Goal: Task Accomplishment & Management: Complete application form

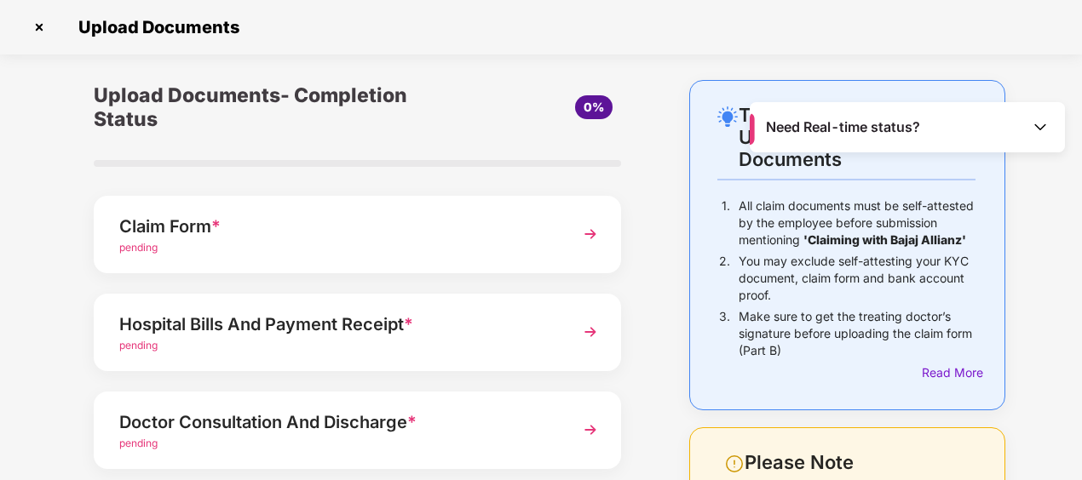
click at [593, 232] on img at bounding box center [590, 234] width 31 height 31
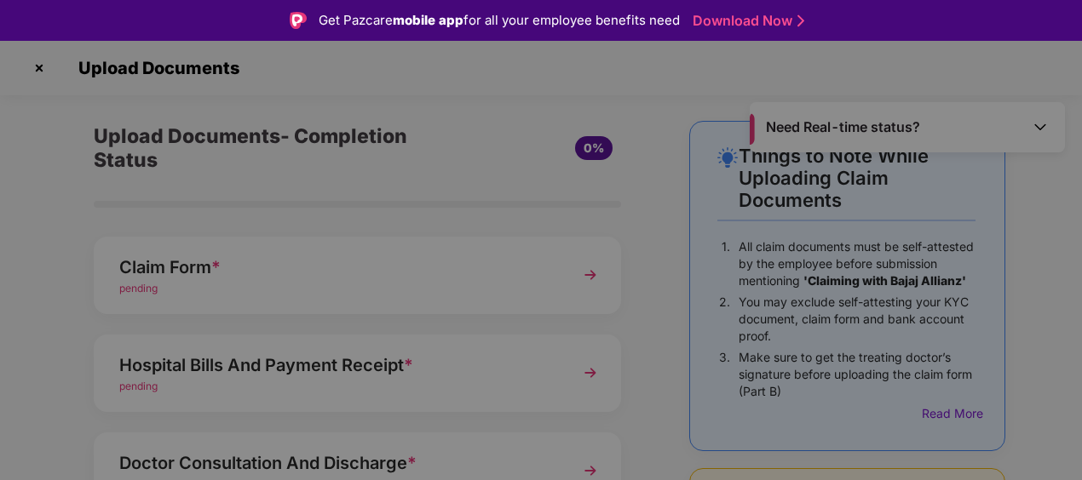
scroll to position [62, 0]
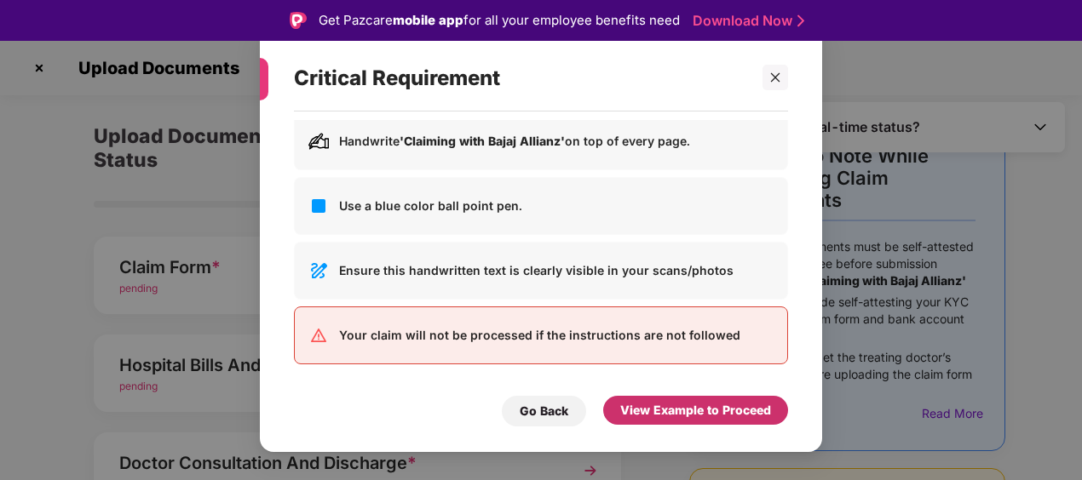
click at [722, 406] on div "View Example to Proceed" at bounding box center [695, 410] width 151 height 19
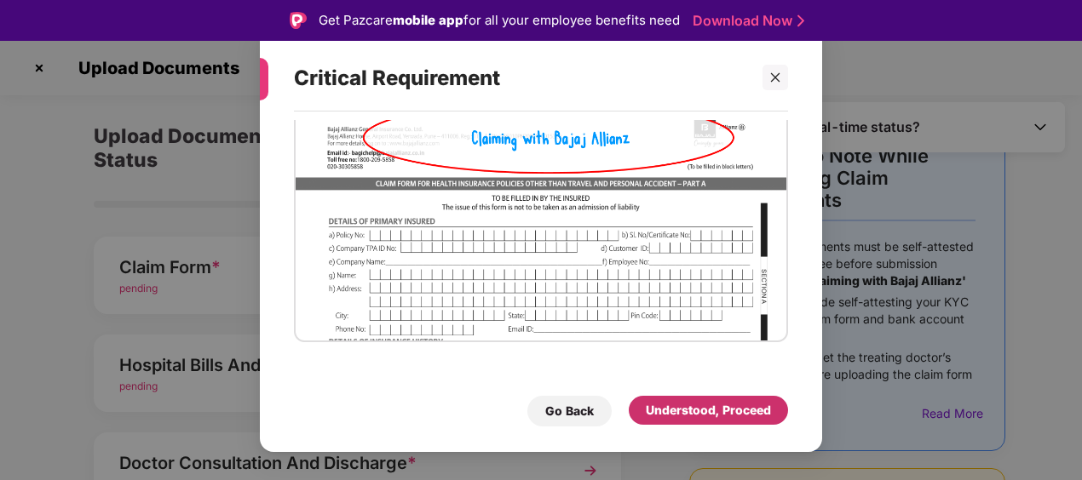
click at [722, 406] on div "Understood, Proceed" at bounding box center [708, 410] width 125 height 19
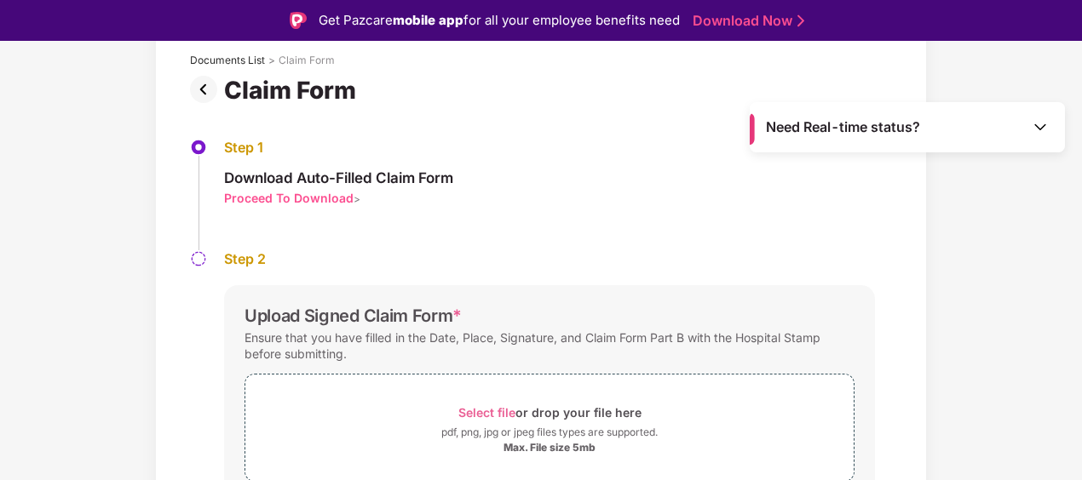
scroll to position [177, 0]
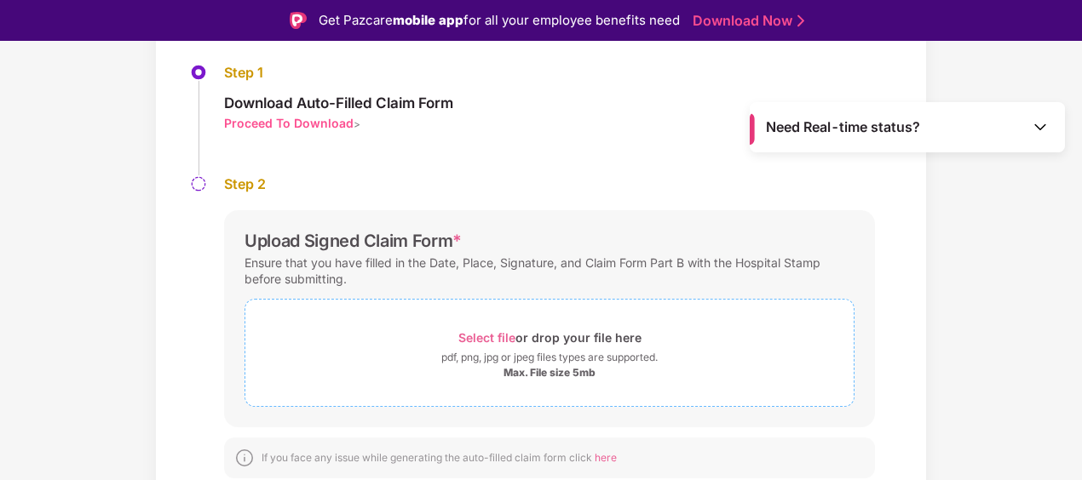
click at [489, 331] on span "Select file" at bounding box center [486, 338] width 57 height 14
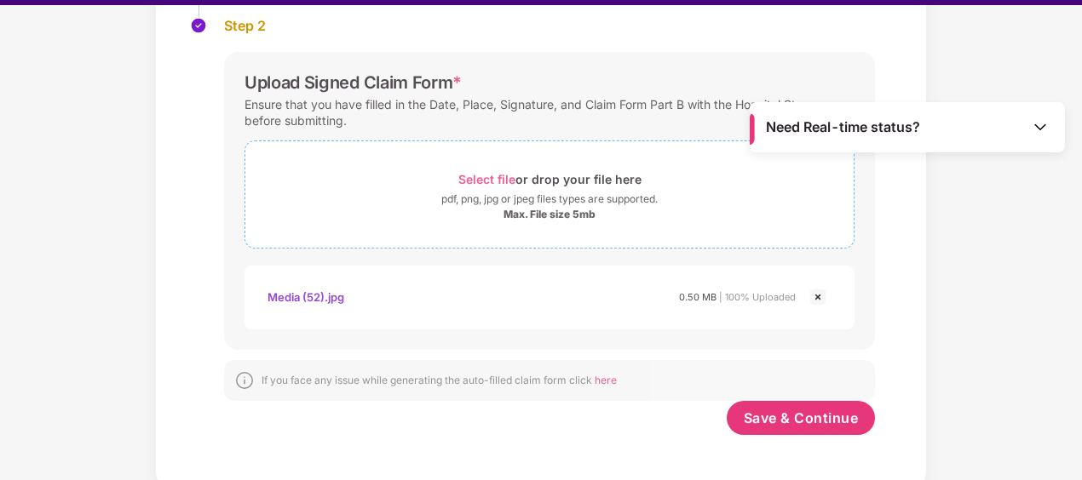
scroll to position [41, 0]
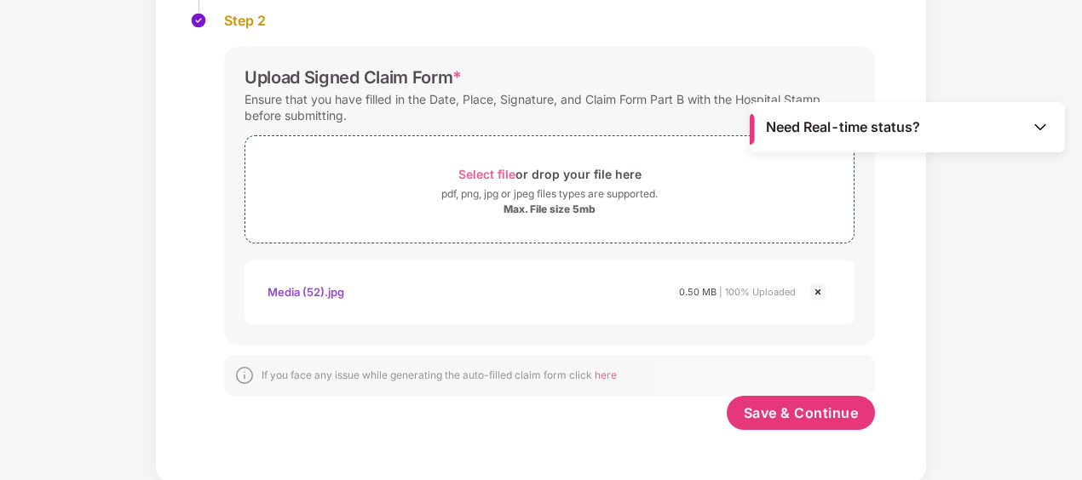
click at [816, 290] on img at bounding box center [818, 292] width 20 height 20
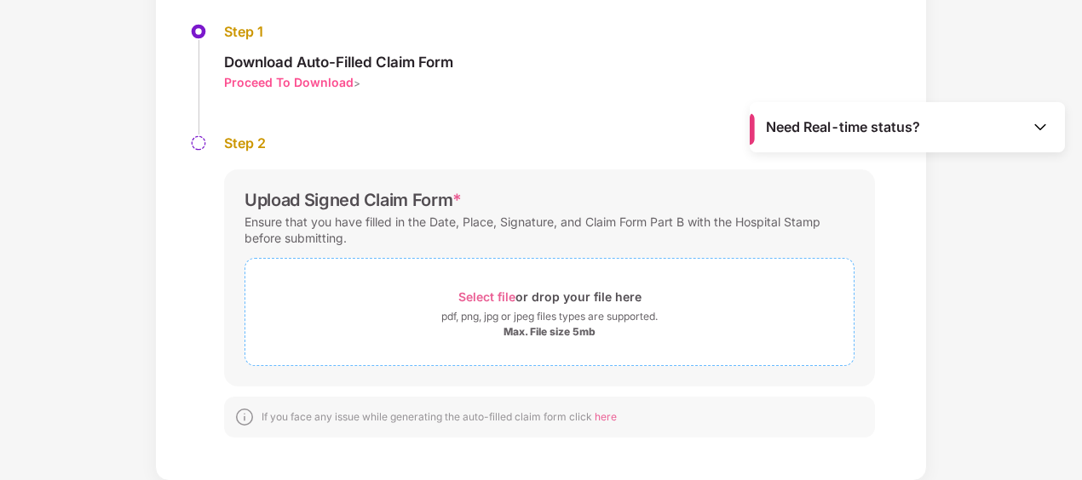
click at [550, 300] on div "Select file or drop your file here" at bounding box center [549, 296] width 183 height 23
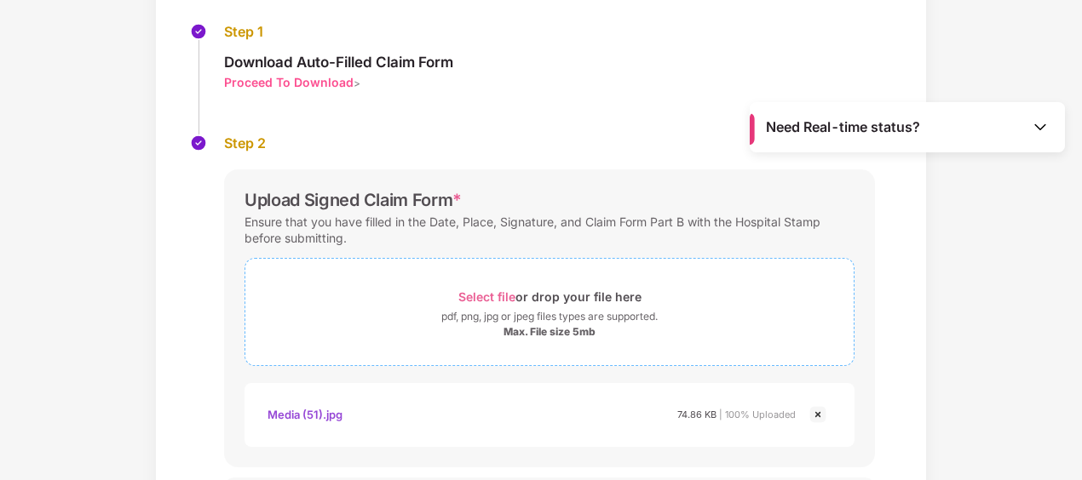
click at [479, 313] on div "pdf, png, jpg or jpeg files types are supported." at bounding box center [549, 316] width 216 height 17
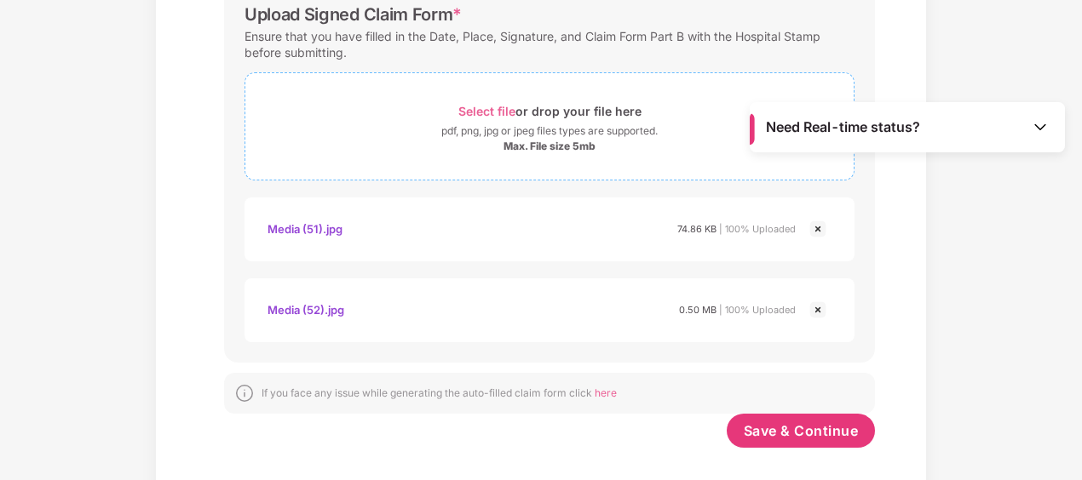
scroll to position [376, 0]
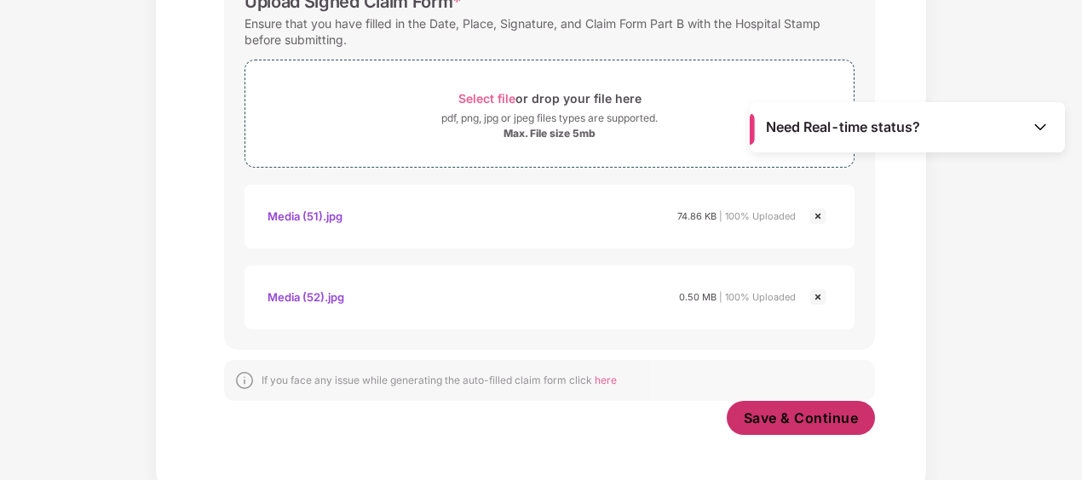
click at [770, 417] on span "Save & Continue" at bounding box center [801, 418] width 115 height 19
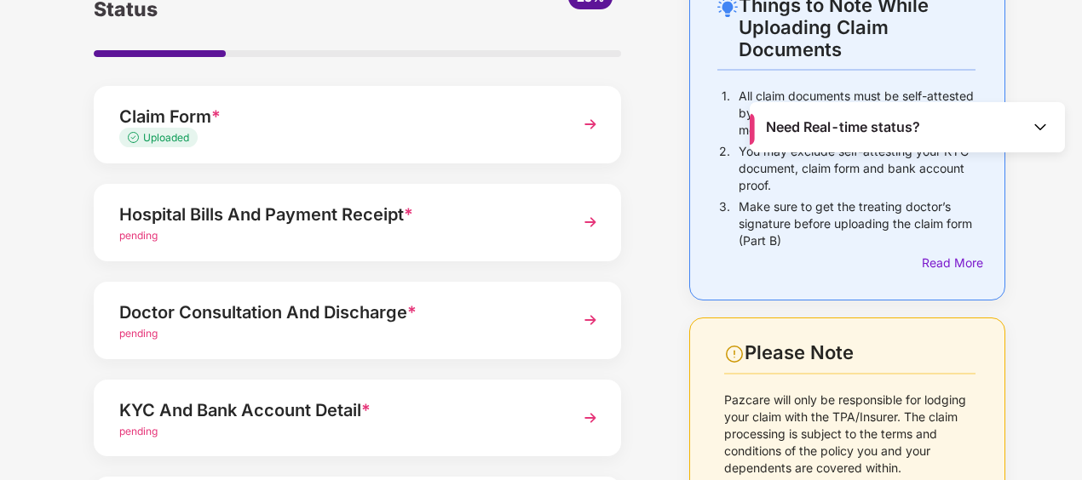
scroll to position [111, 0]
click at [588, 218] on img at bounding box center [590, 221] width 31 height 31
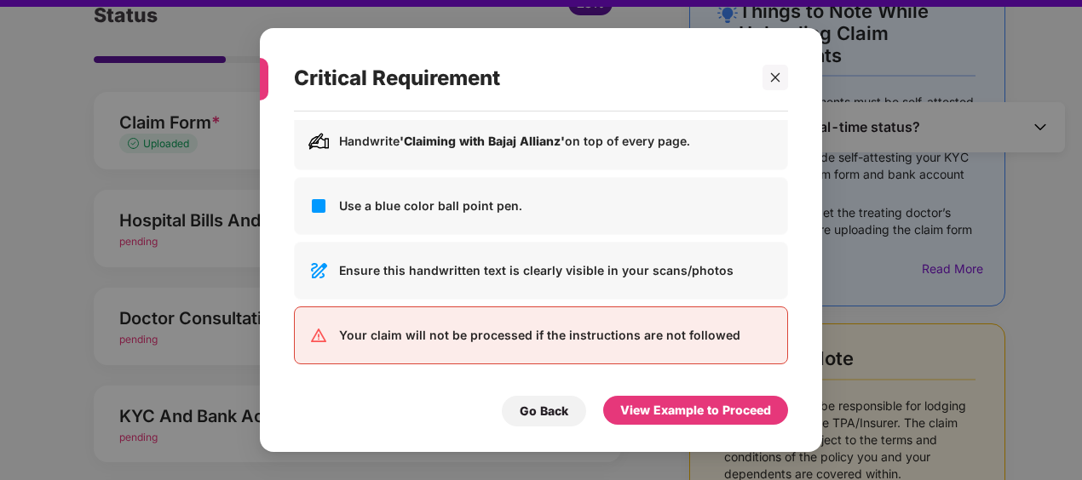
scroll to position [41, 0]
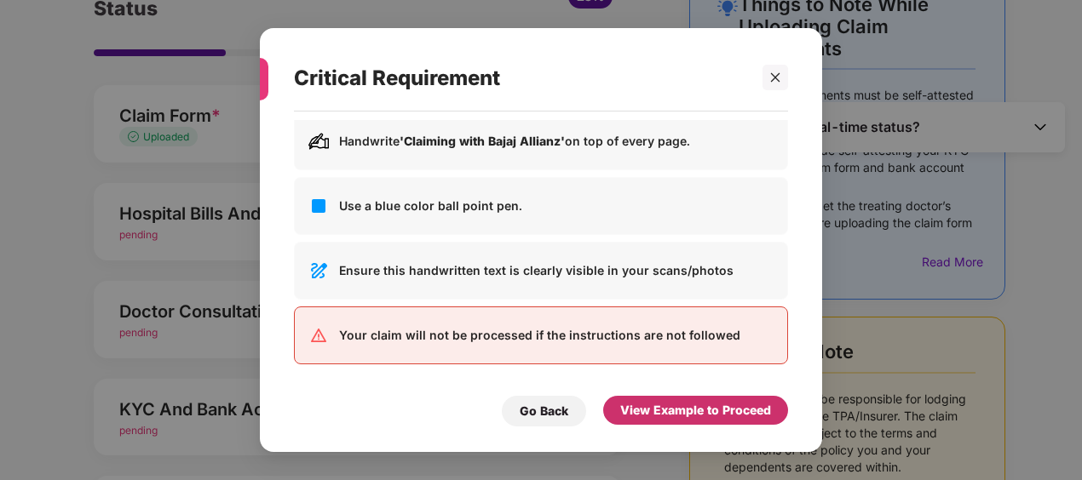
click at [661, 411] on div "View Example to Proceed" at bounding box center [695, 410] width 151 height 19
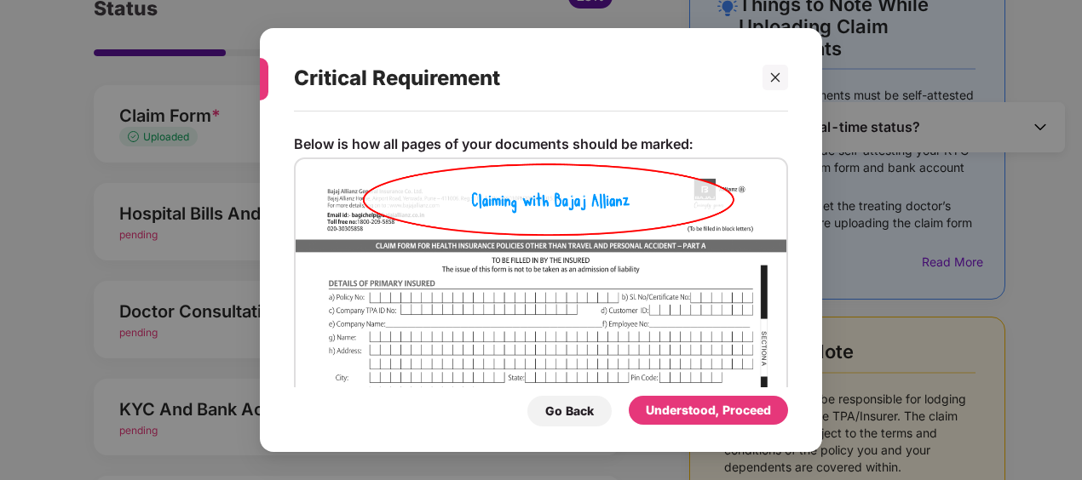
scroll to position [68, 0]
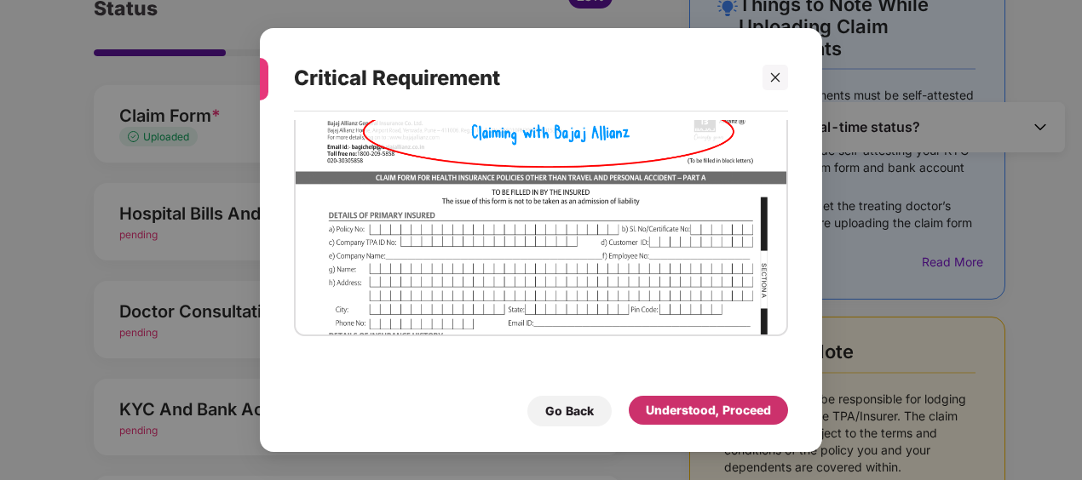
click at [653, 416] on div "Understood, Proceed" at bounding box center [708, 410] width 125 height 19
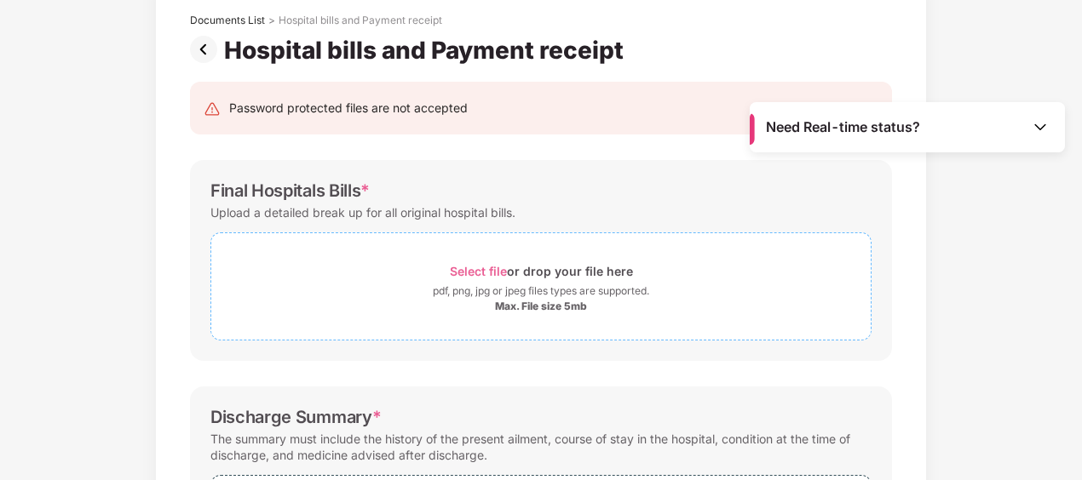
scroll to position [102, 0]
click at [479, 263] on span "Select file" at bounding box center [478, 270] width 57 height 14
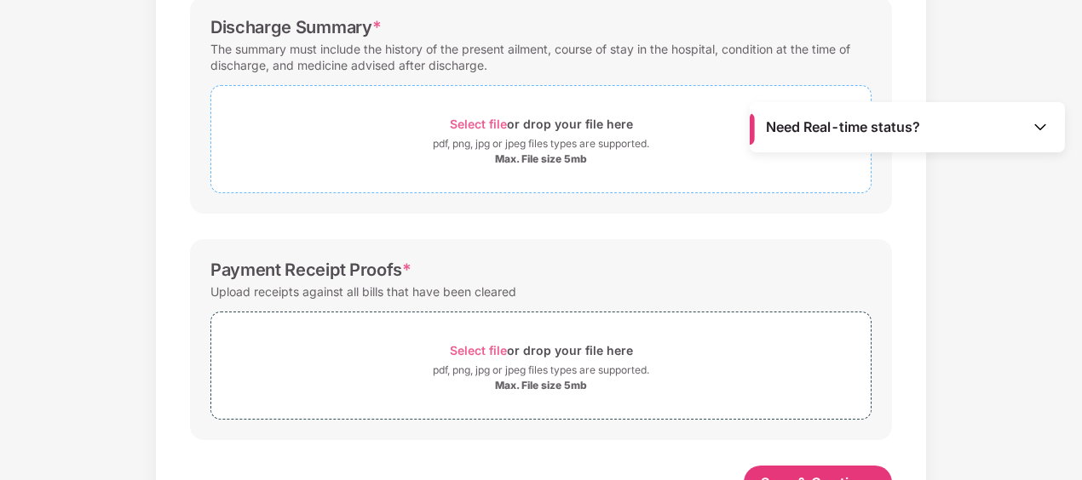
scroll to position [571, 0]
click at [483, 129] on span "Select file" at bounding box center [478, 125] width 57 height 14
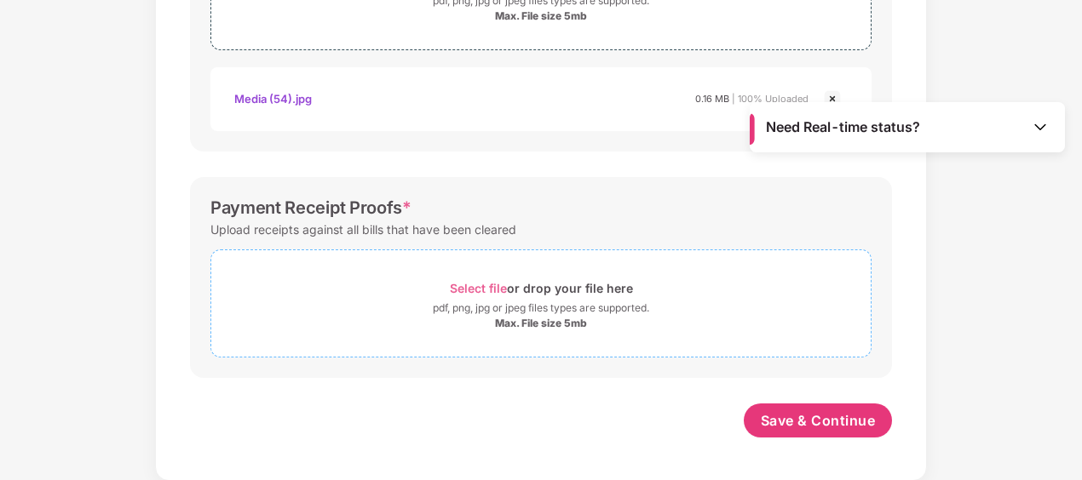
scroll to position [714, 0]
click at [512, 304] on div "pdf, png, jpg or jpeg files types are supported." at bounding box center [541, 310] width 216 height 17
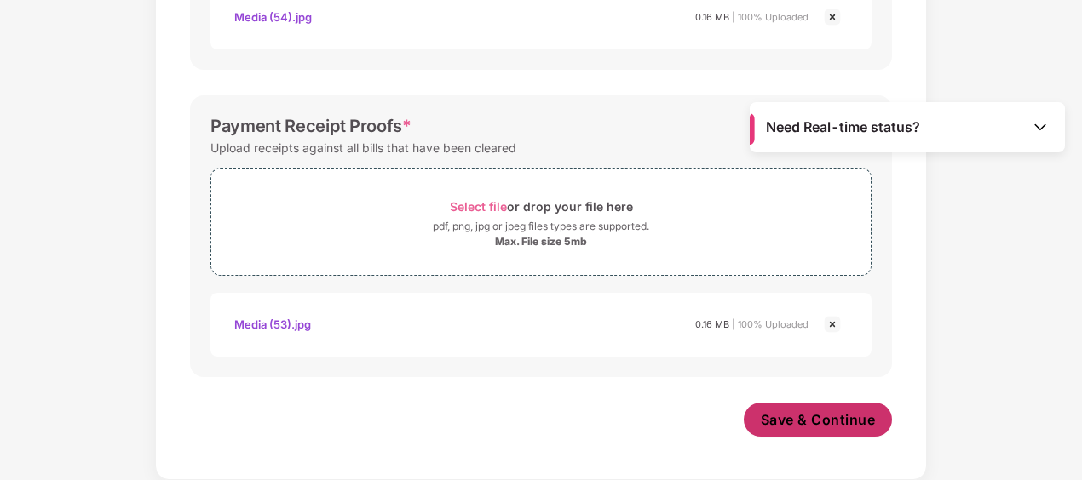
scroll to position [795, 0]
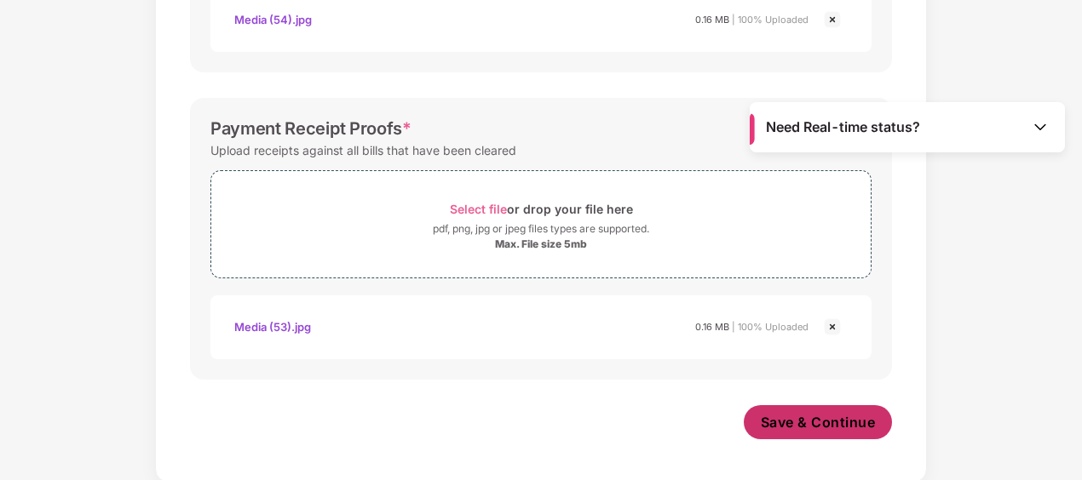
click at [774, 406] on button "Save & Continue" at bounding box center [818, 423] width 149 height 34
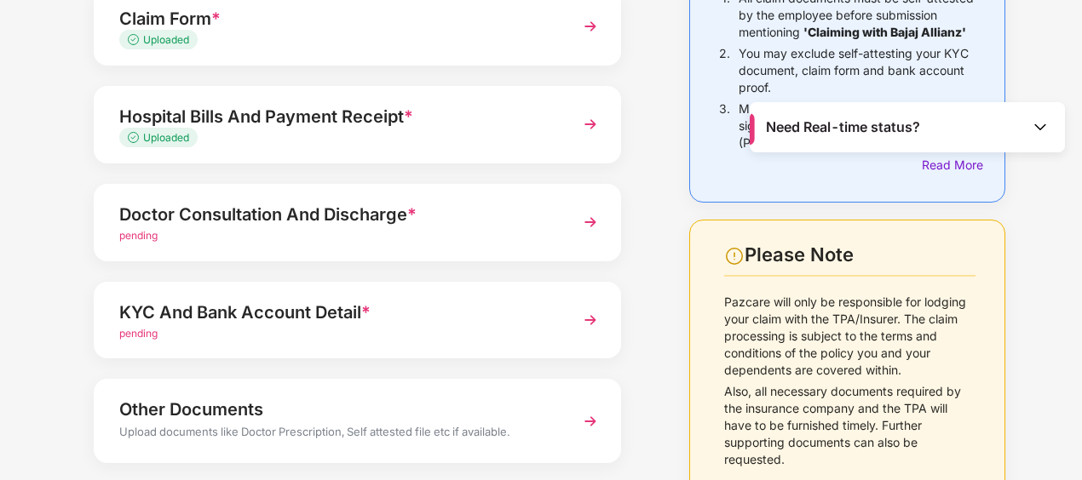
scroll to position [210, 0]
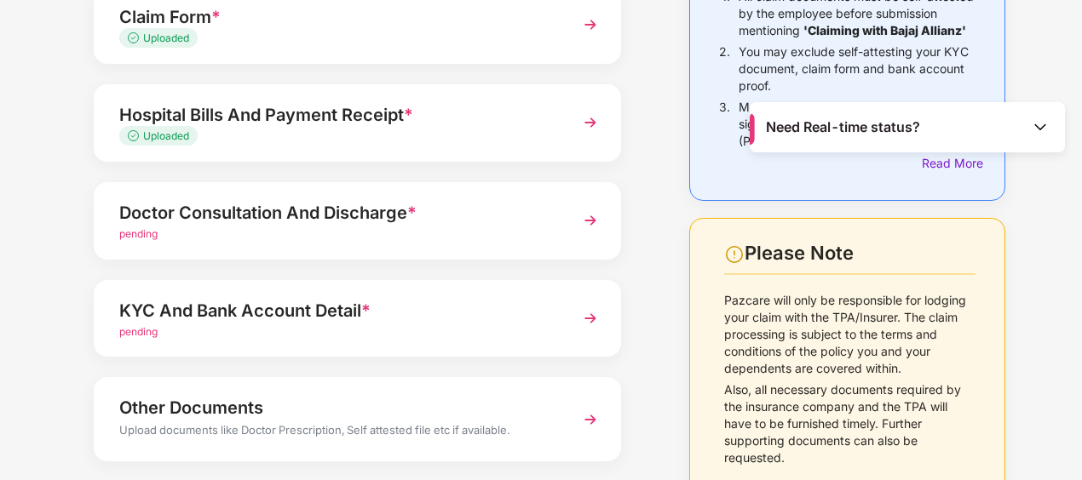
click at [549, 234] on div "pending" at bounding box center [337, 235] width 436 height 16
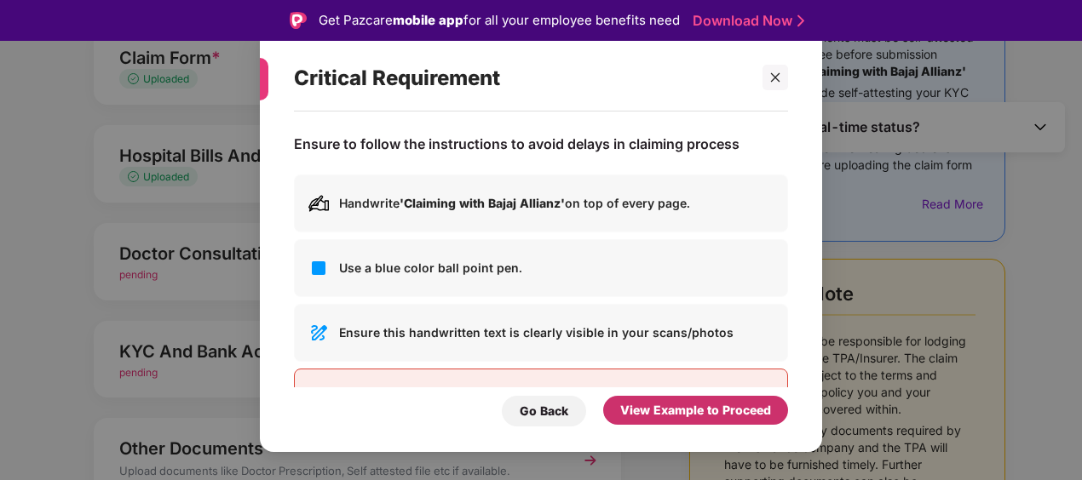
click at [649, 403] on div "View Example to Proceed" at bounding box center [695, 410] width 151 height 19
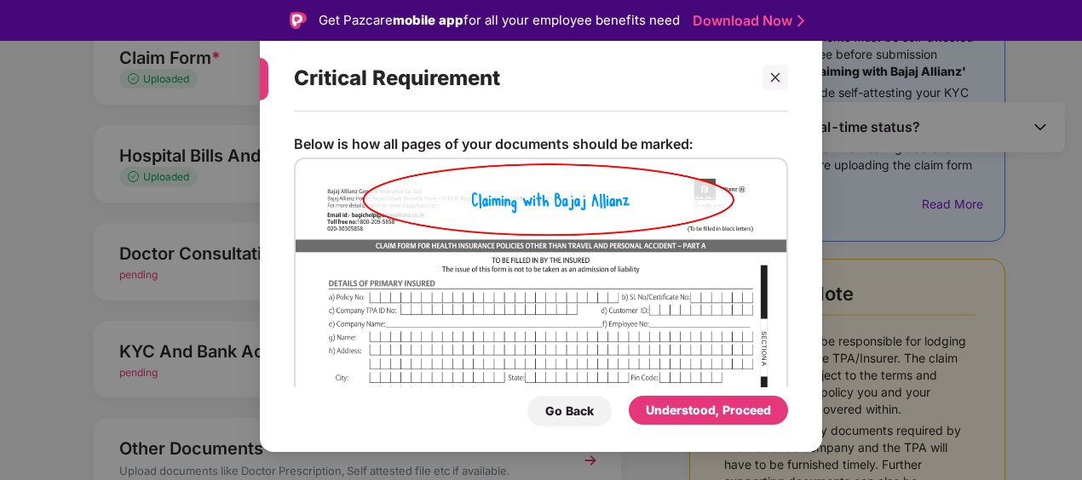
drag, startPoint x: 716, startPoint y: 426, endPoint x: 716, endPoint y: 417, distance: 8.6
click at [716, 417] on div "Understood, Proceed" at bounding box center [708, 411] width 159 height 31
click at [716, 417] on div "Understood, Proceed" at bounding box center [708, 410] width 125 height 19
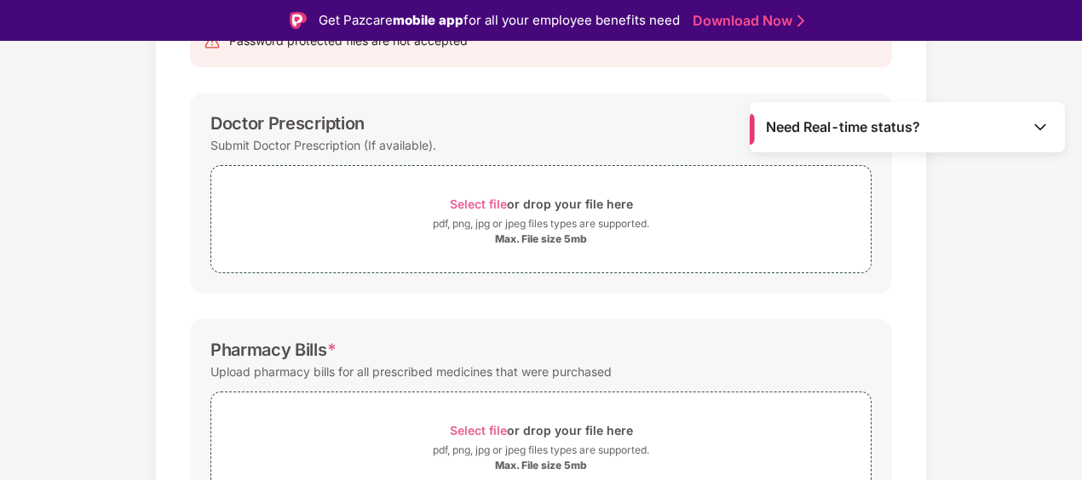
scroll to position [129, 0]
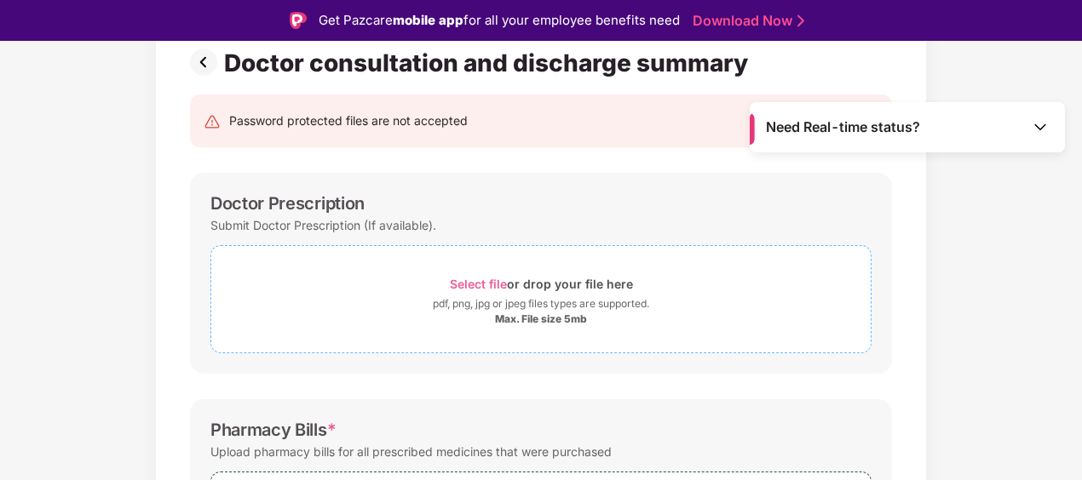
click at [476, 273] on div "Select file or drop your file here" at bounding box center [541, 284] width 183 height 23
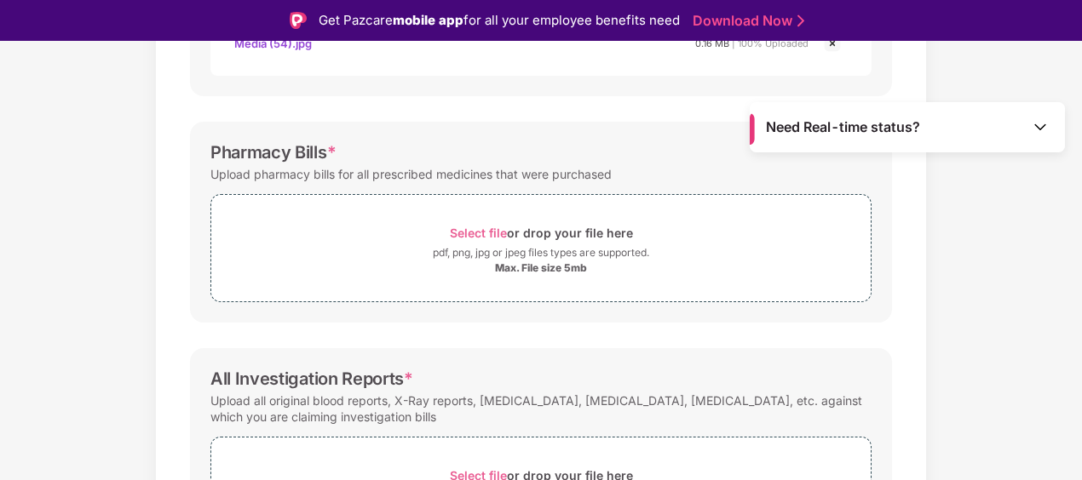
scroll to position [489, 0]
click at [520, 241] on div "Select file or drop your file here" at bounding box center [541, 232] width 183 height 23
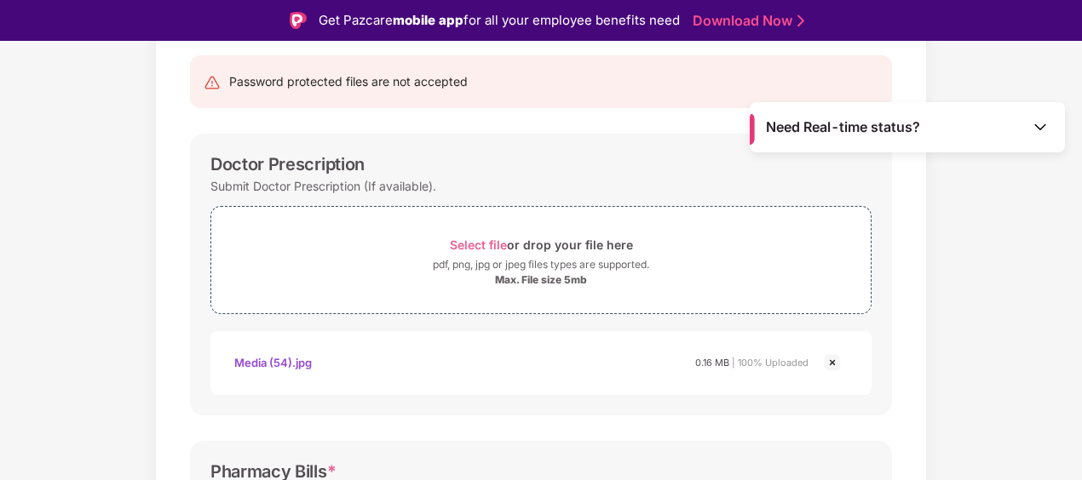
scroll to position [158, 0]
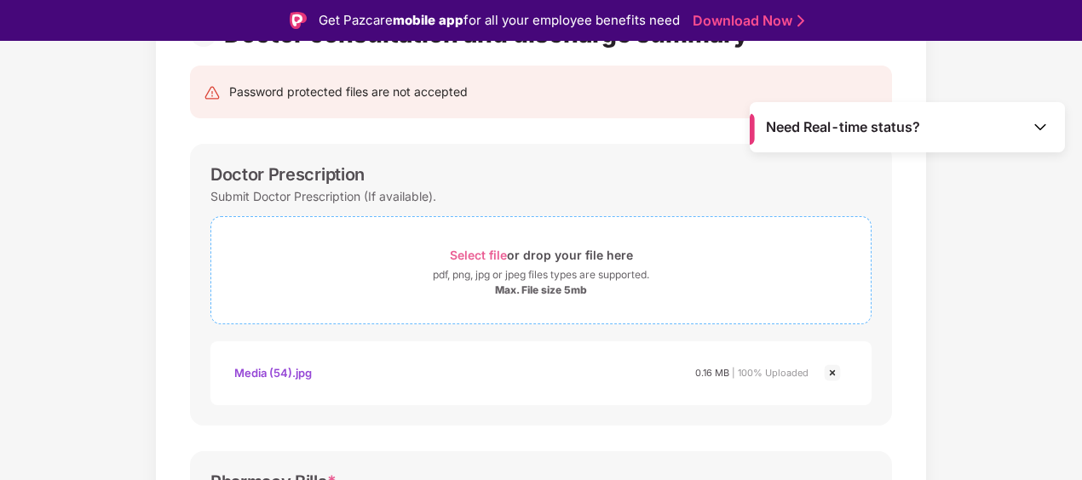
click at [496, 258] on span "Select file" at bounding box center [478, 255] width 57 height 14
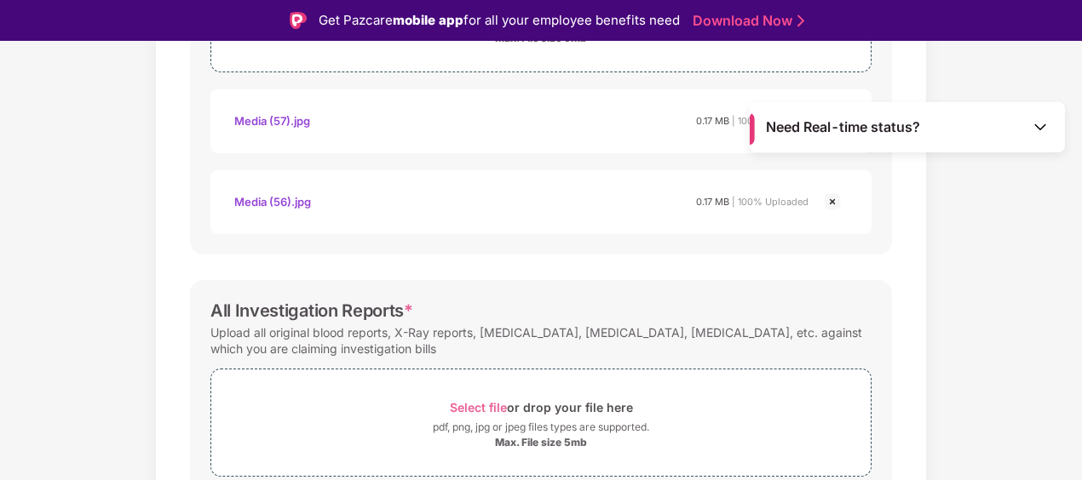
scroll to position [876, 0]
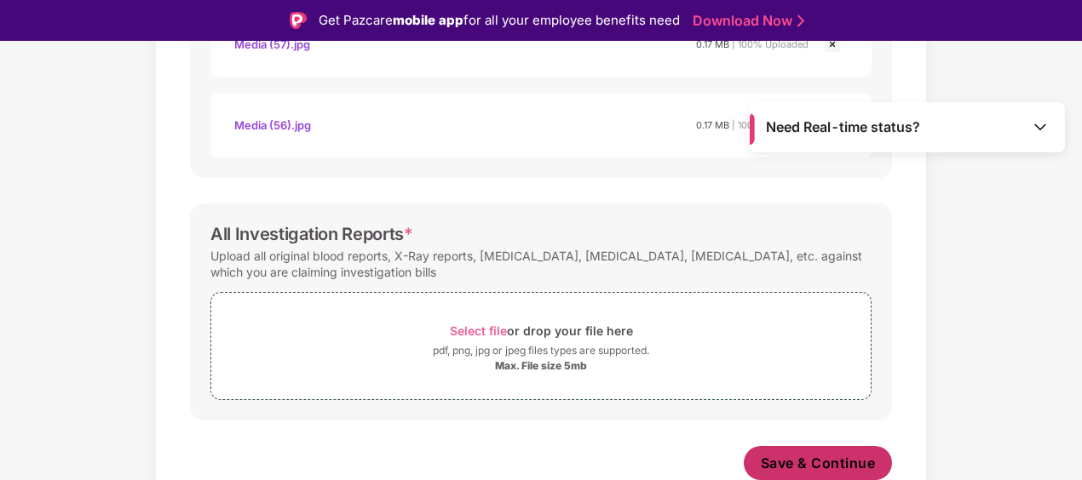
click at [784, 450] on button "Save & Continue" at bounding box center [818, 463] width 149 height 34
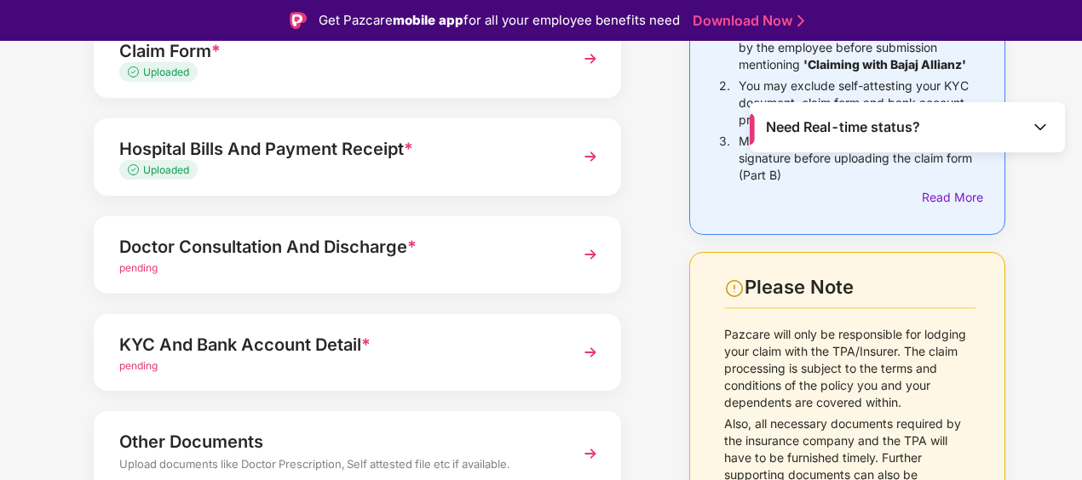
scroll to position [296, 0]
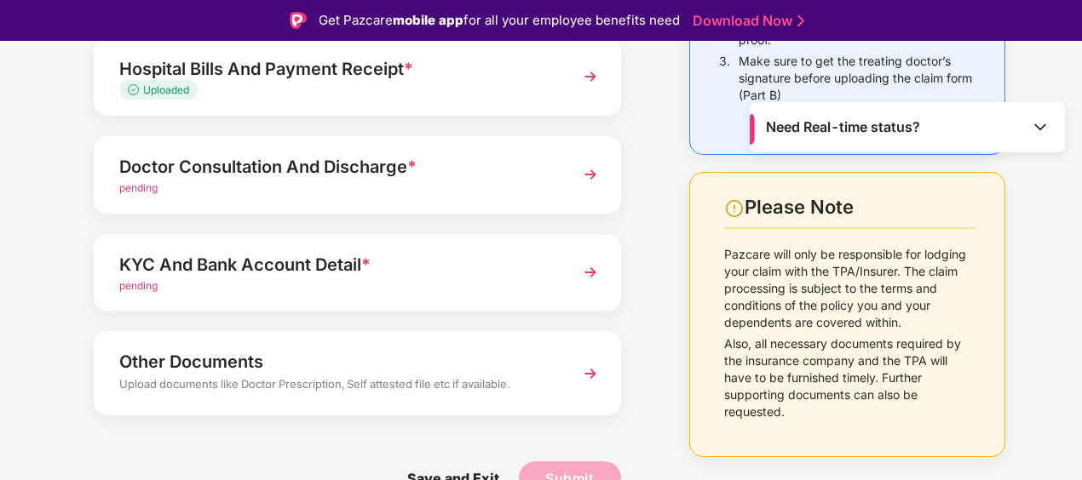
click at [424, 182] on div "pending" at bounding box center [337, 189] width 436 height 16
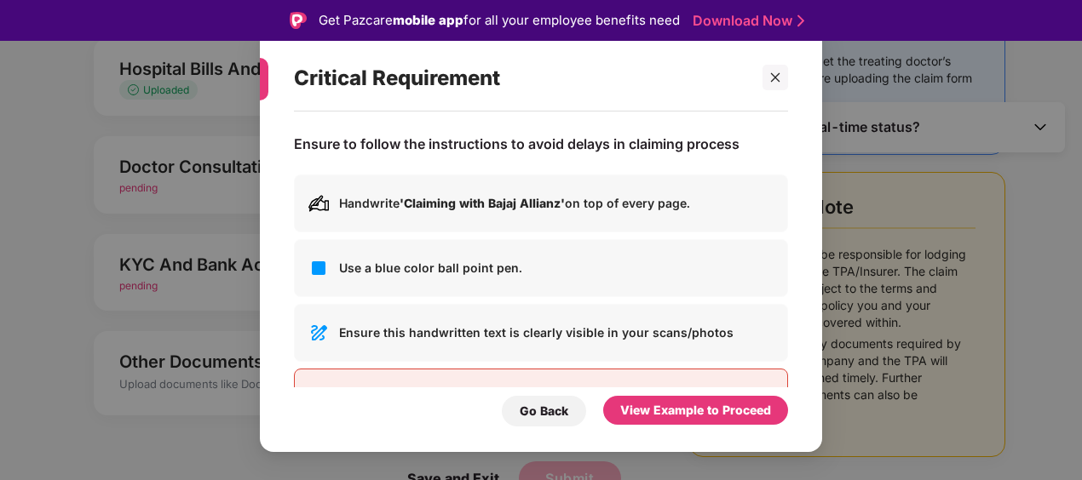
scroll to position [62, 0]
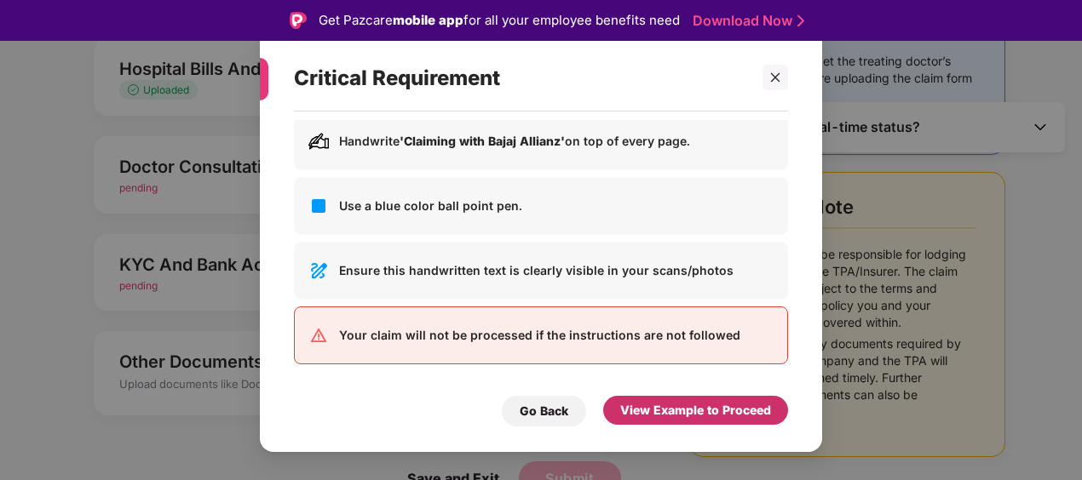
click at [652, 402] on div "View Example to Proceed" at bounding box center [695, 410] width 151 height 19
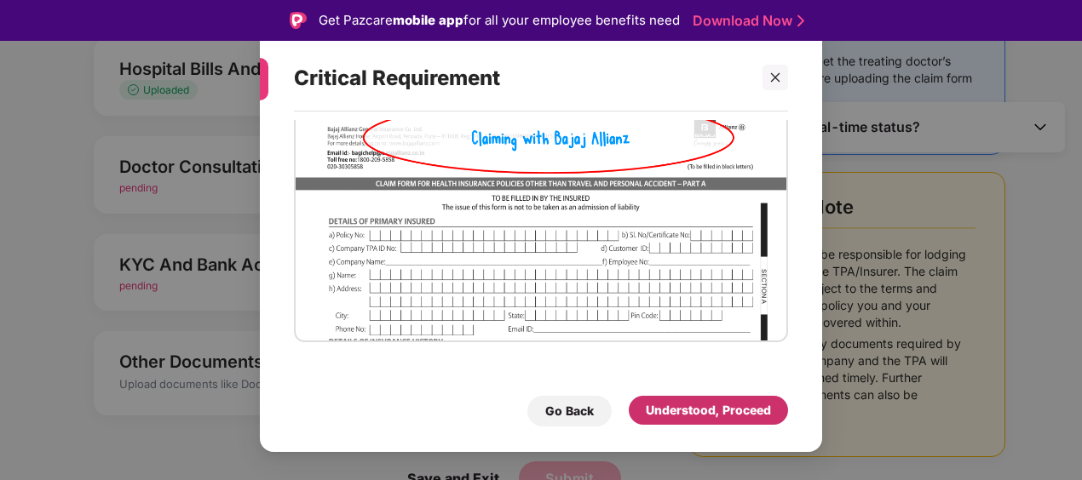
click at [668, 412] on div "Understood, Proceed" at bounding box center [708, 410] width 125 height 19
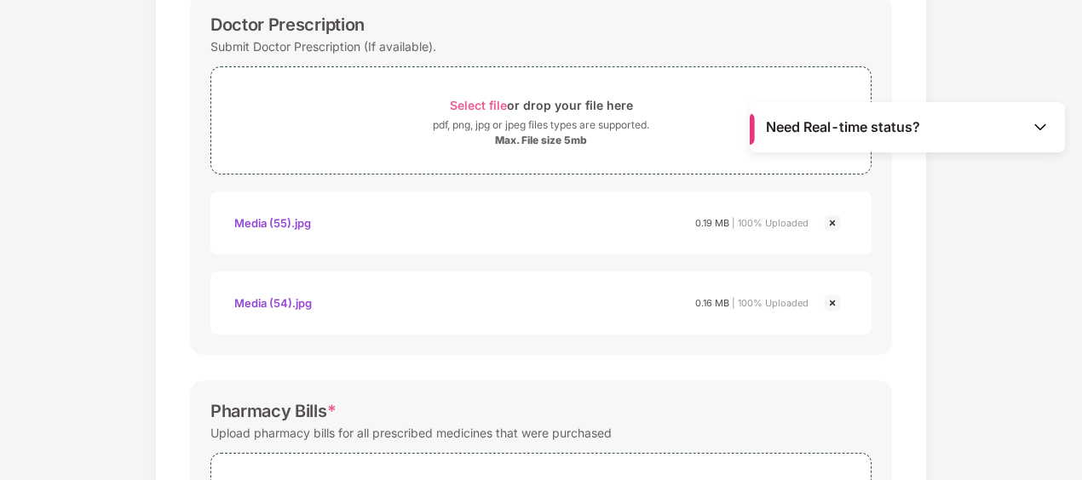
scroll to position [99, 0]
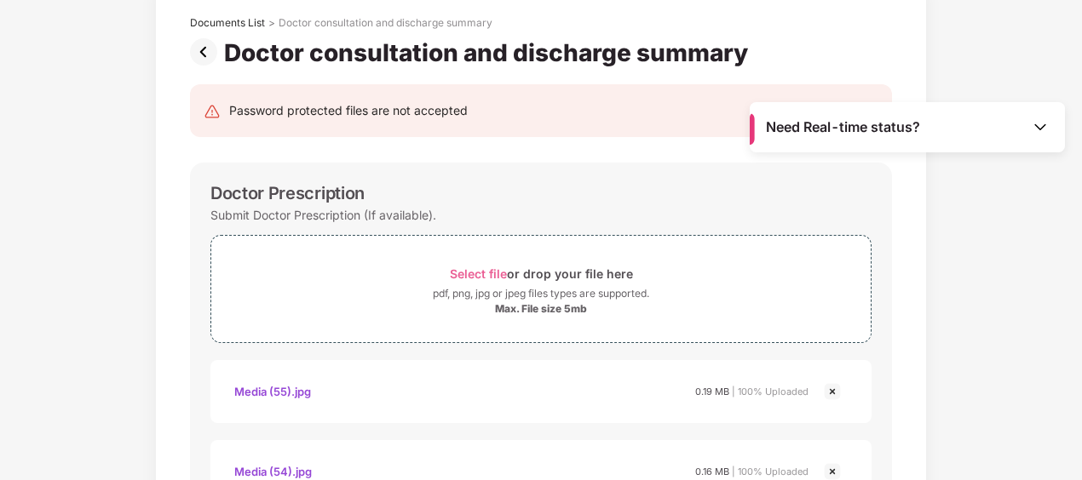
click at [227, 118] on div "Password protected files are not accepted" at bounding box center [541, 110] width 675 height 19
click at [203, 58] on img at bounding box center [207, 51] width 34 height 27
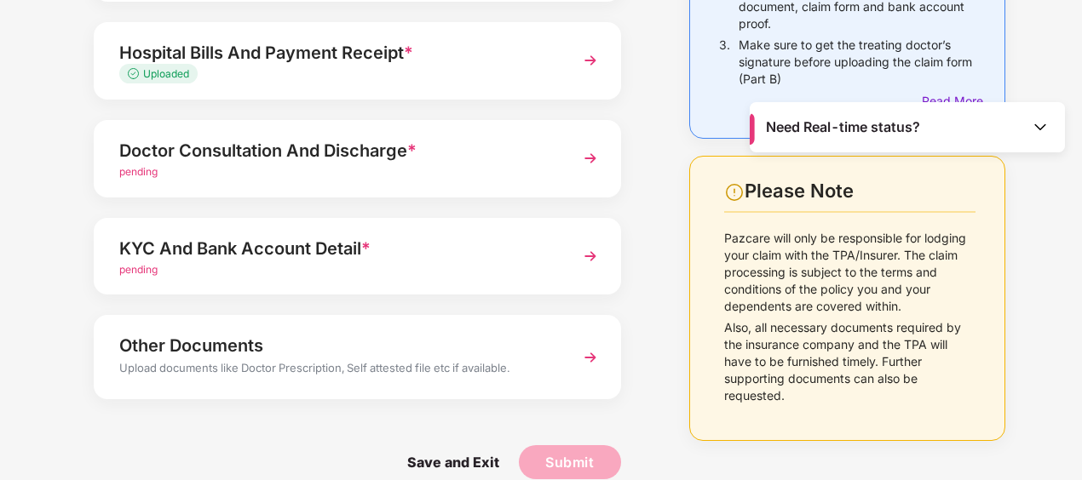
scroll to position [296, 0]
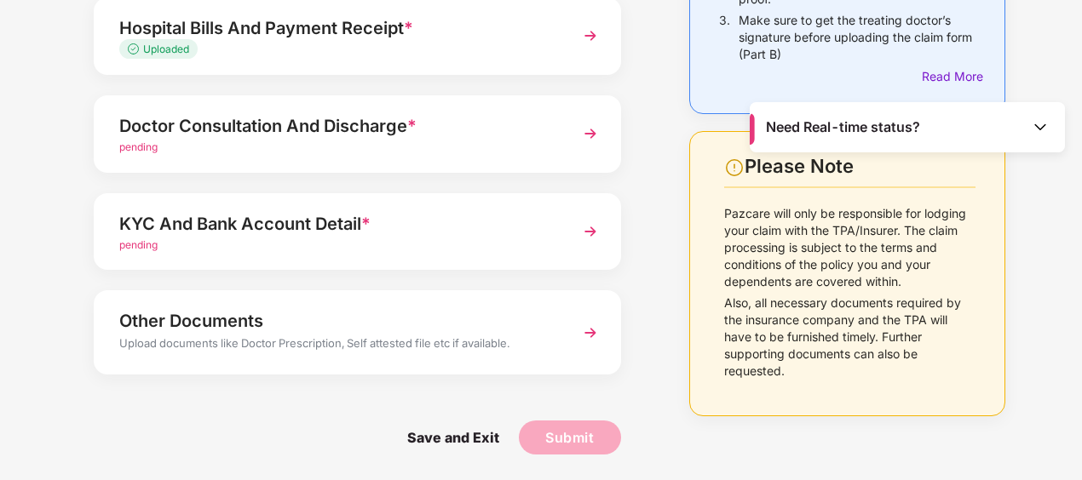
click at [385, 232] on div "KYC And Bank Account Detail *" at bounding box center [337, 223] width 436 height 27
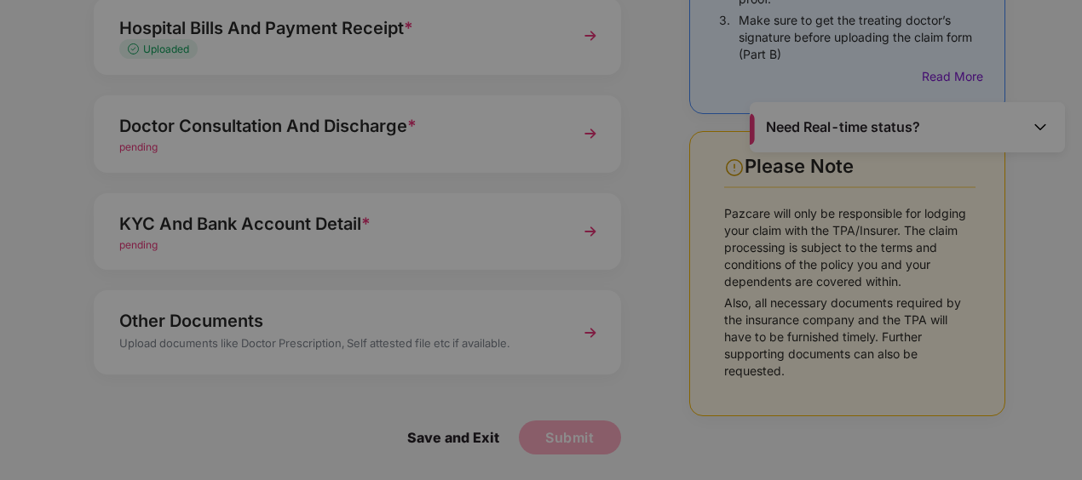
scroll to position [0, 0]
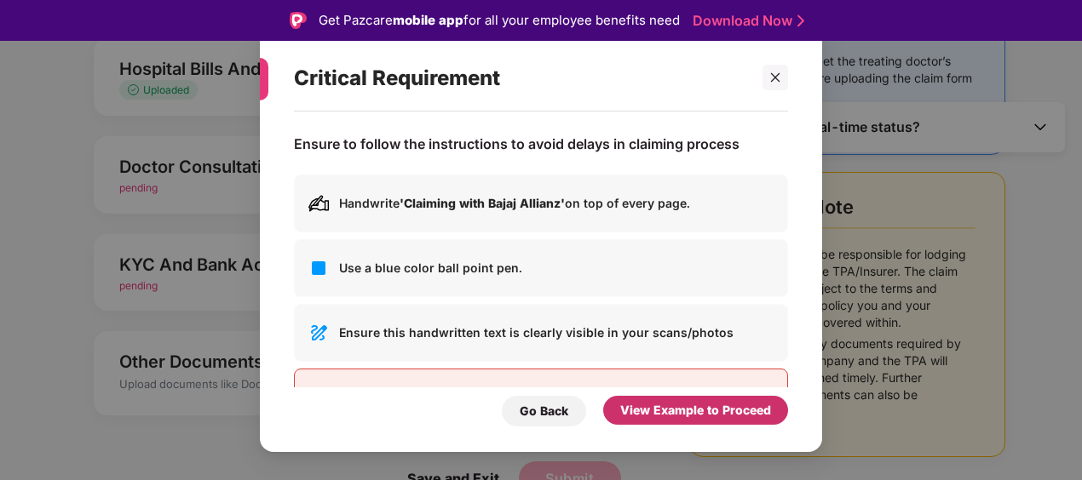
click at [635, 400] on div "View Example to Proceed" at bounding box center [695, 410] width 185 height 29
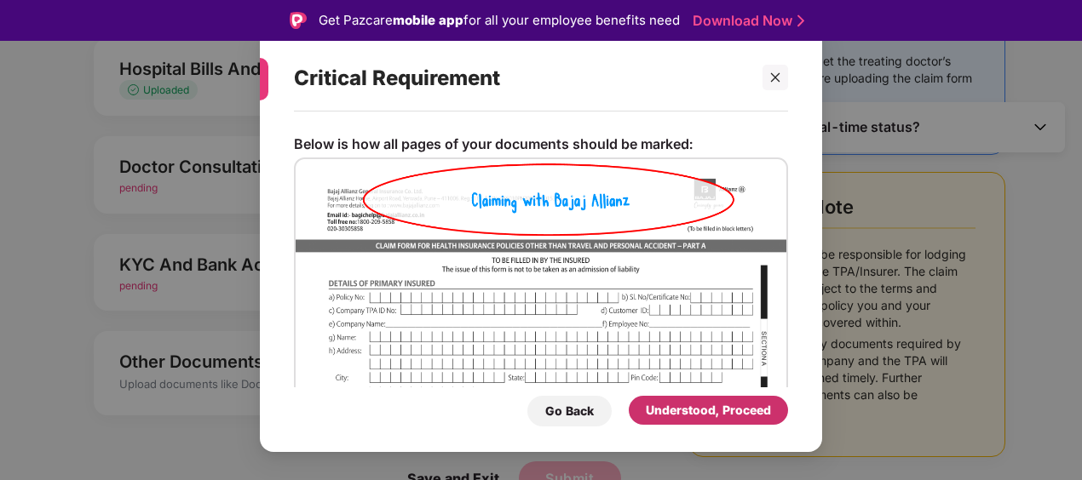
click at [635, 400] on div "Understood, Proceed" at bounding box center [708, 410] width 159 height 29
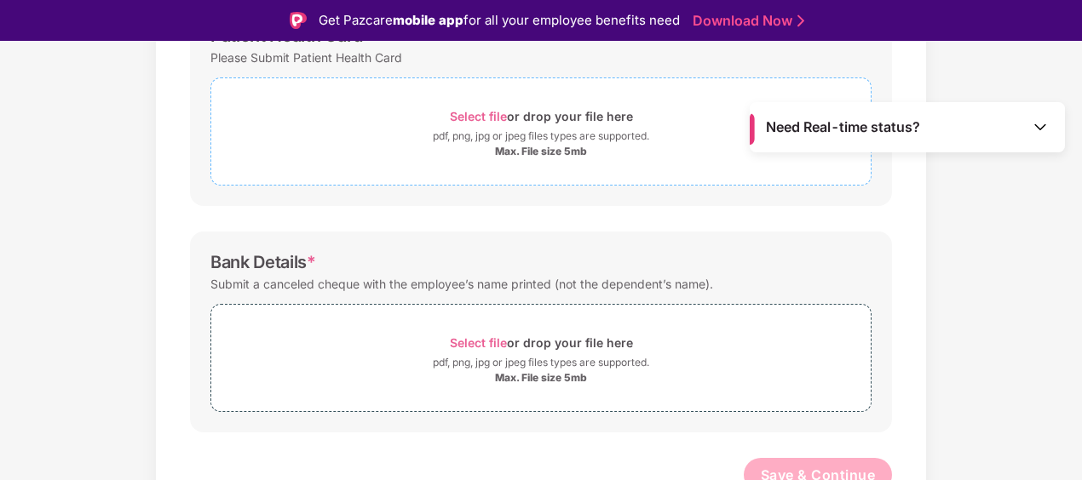
scroll to position [536, 0]
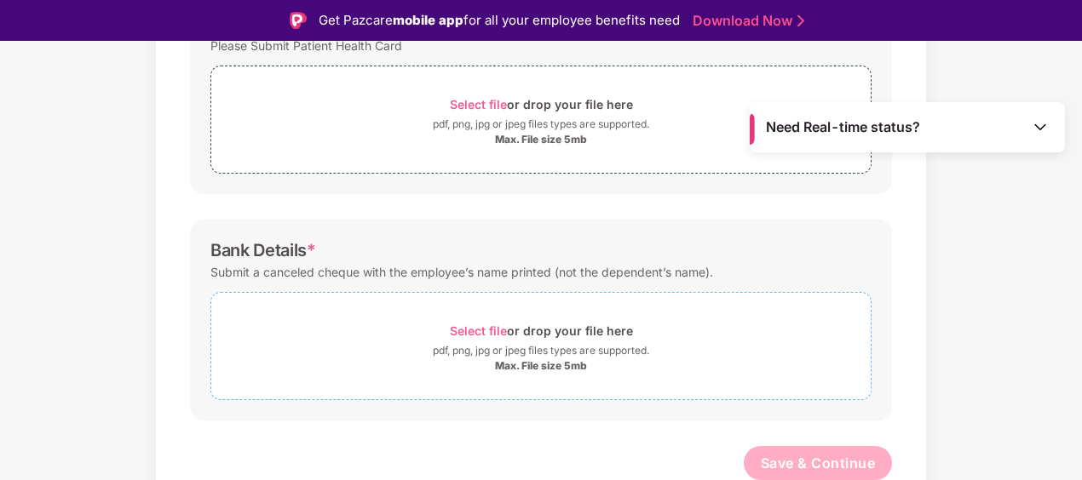
click at [485, 329] on span "Select file" at bounding box center [478, 331] width 57 height 14
click at [491, 327] on span "Select file" at bounding box center [478, 331] width 57 height 14
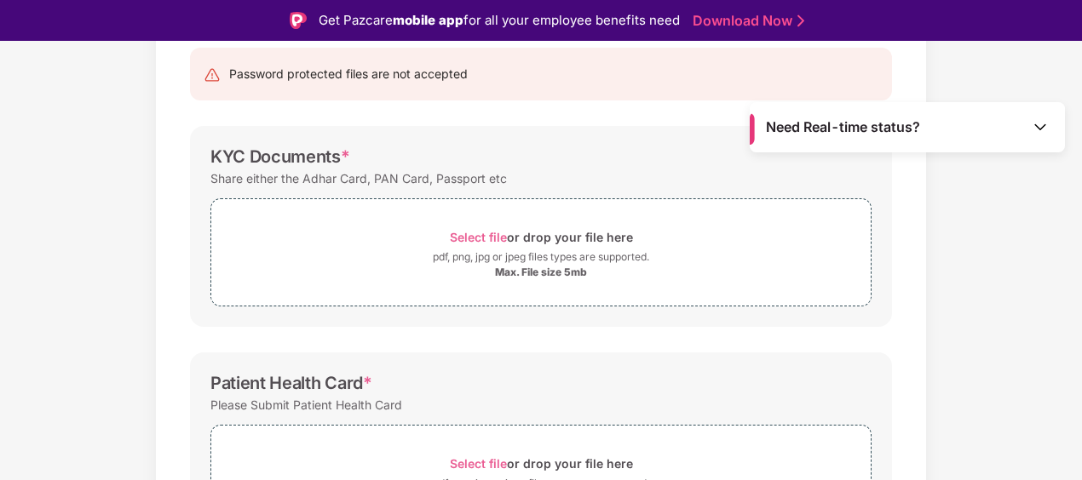
scroll to position [133, 0]
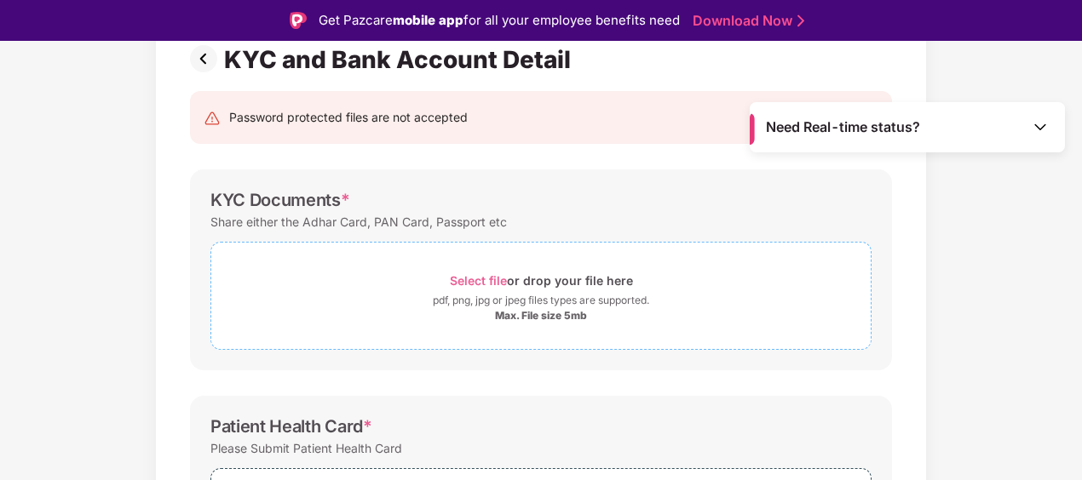
click at [477, 276] on span "Select file" at bounding box center [478, 280] width 57 height 14
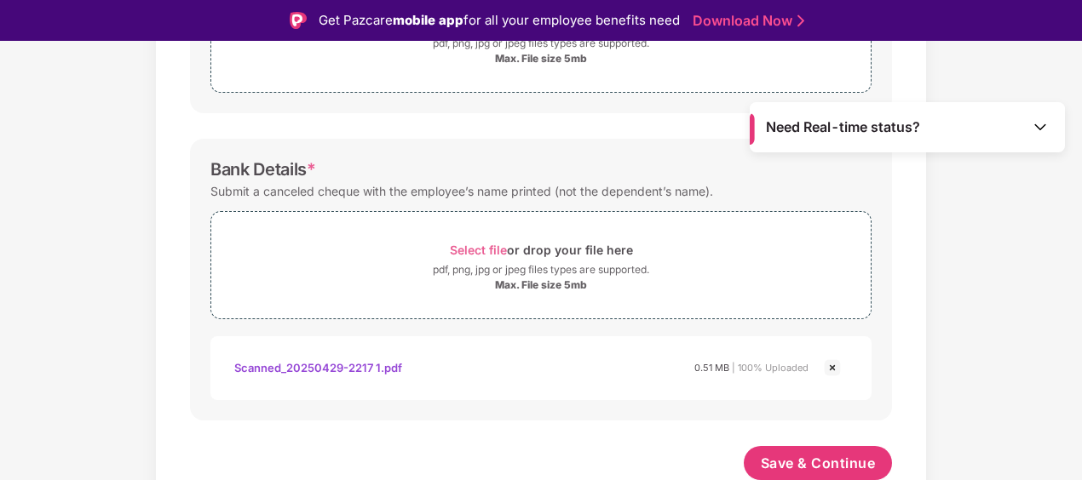
scroll to position [41, 0]
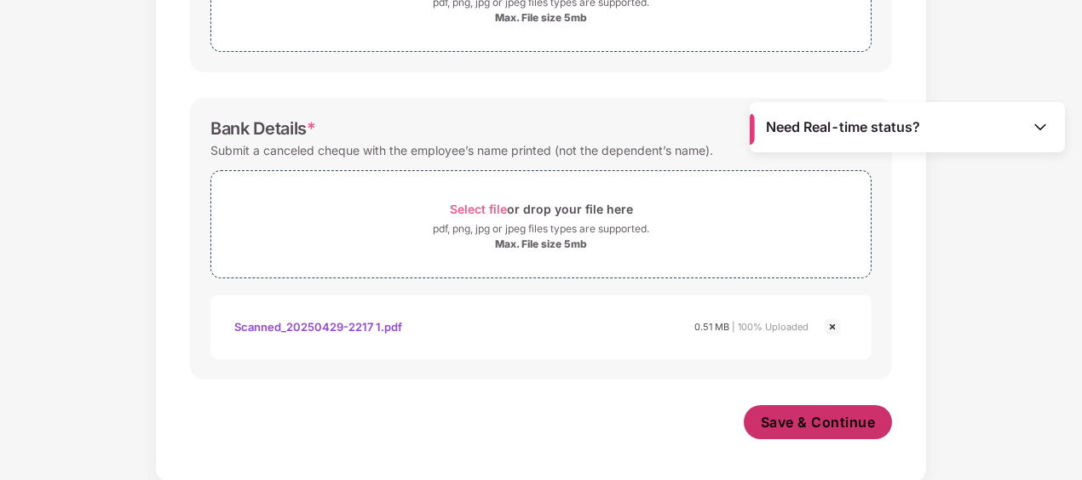
click at [810, 419] on span "Save & Continue" at bounding box center [818, 422] width 115 height 19
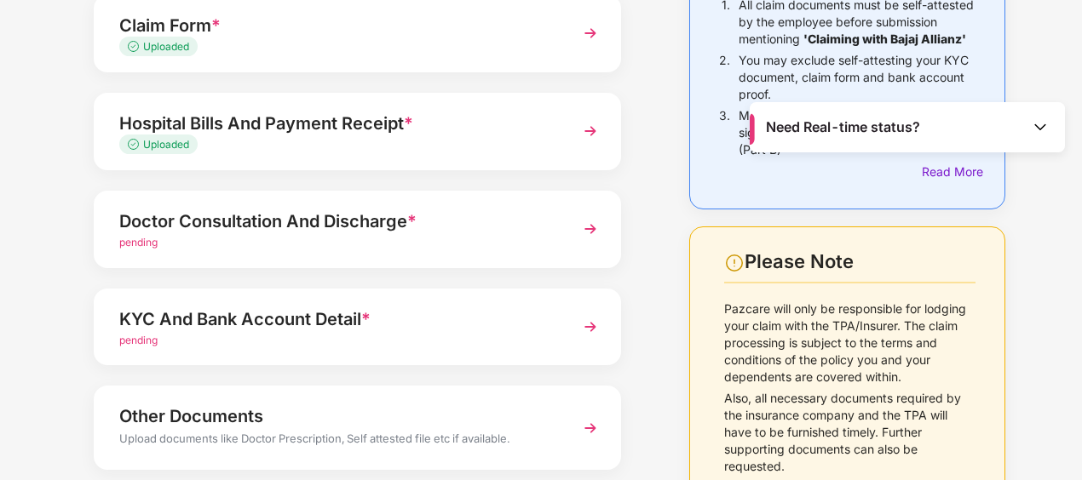
scroll to position [296, 0]
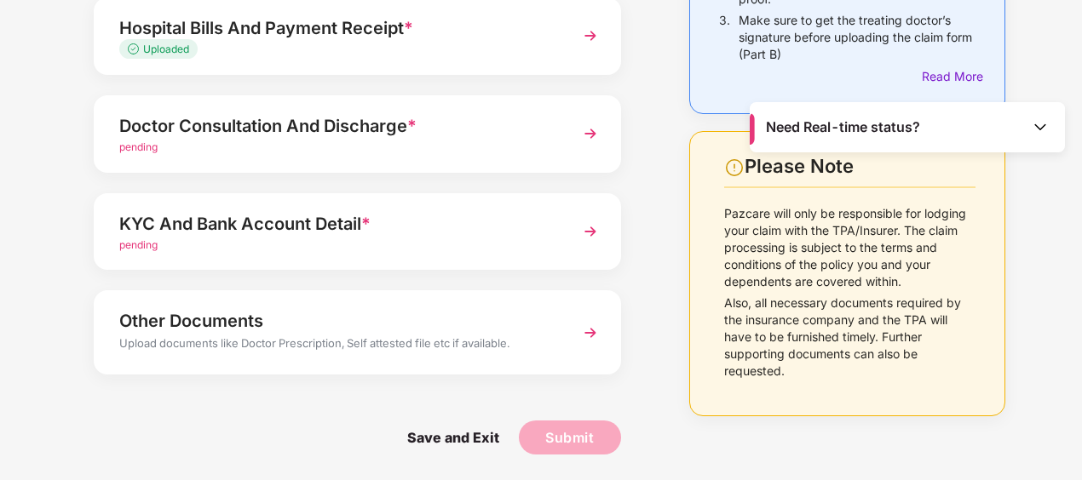
click at [544, 227] on div "KYC And Bank Account Detail *" at bounding box center [337, 223] width 436 height 27
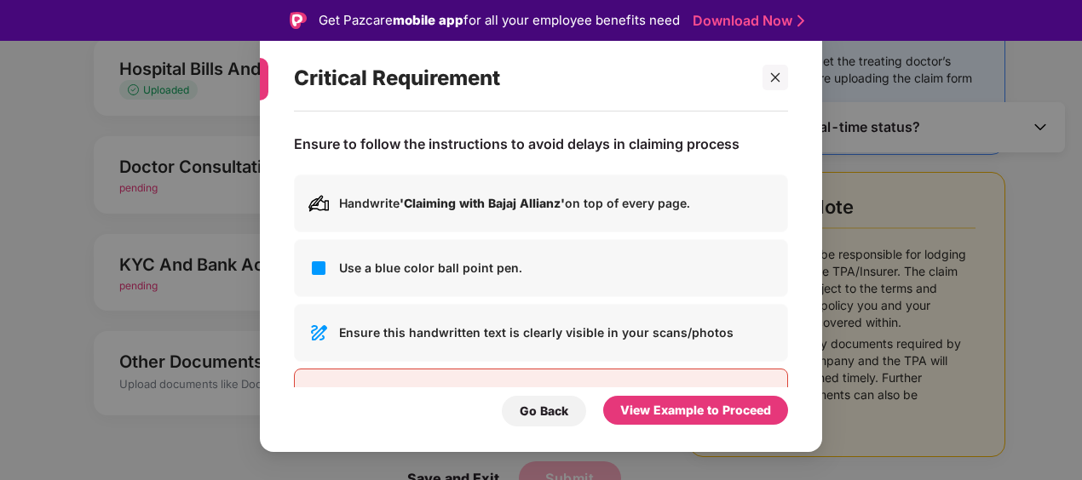
scroll to position [62, 0]
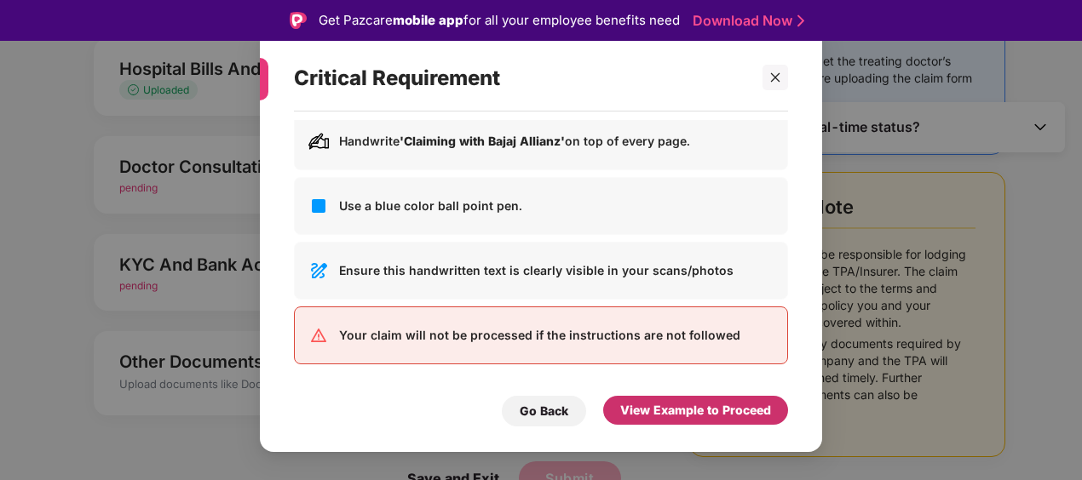
click at [628, 417] on div "View Example to Proceed" at bounding box center [695, 410] width 151 height 19
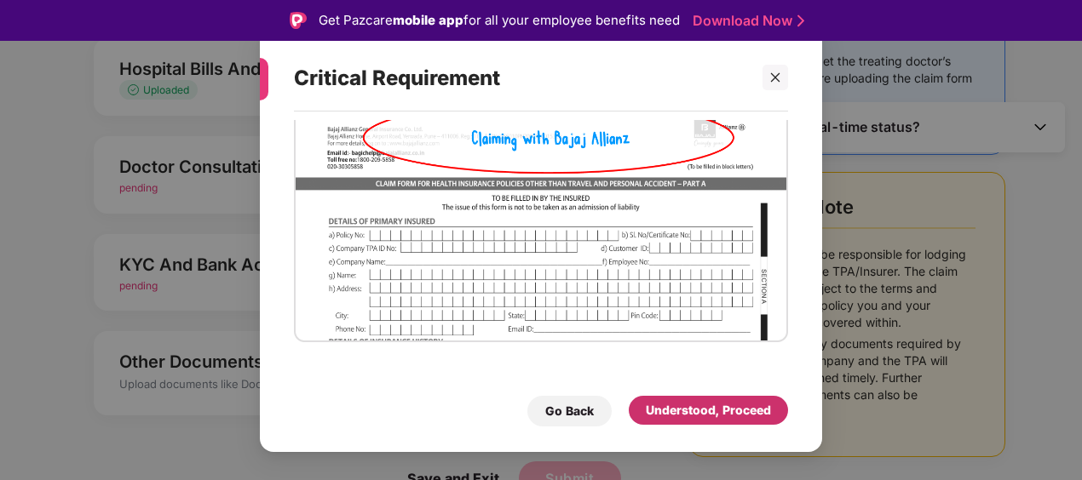
click at [683, 418] on div "Understood, Proceed" at bounding box center [708, 410] width 125 height 19
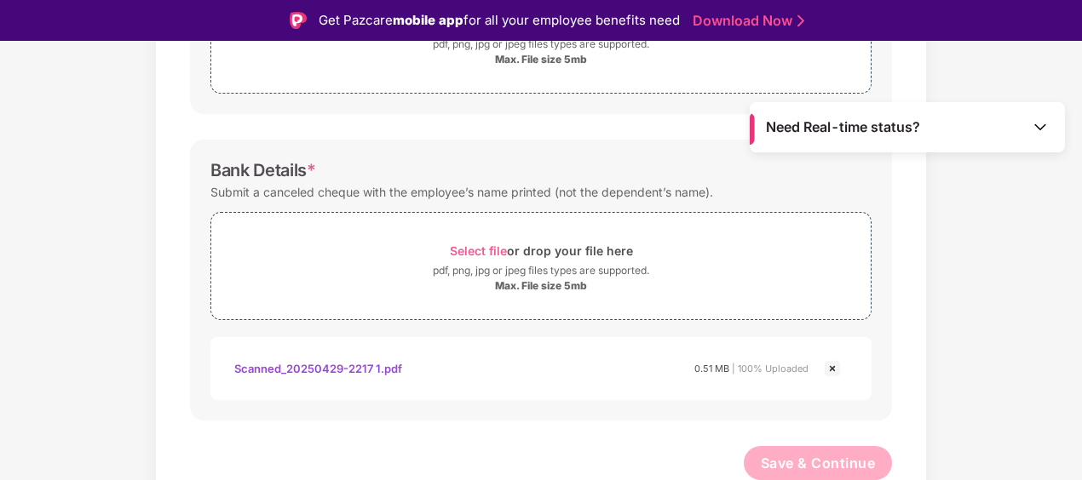
scroll to position [0, 0]
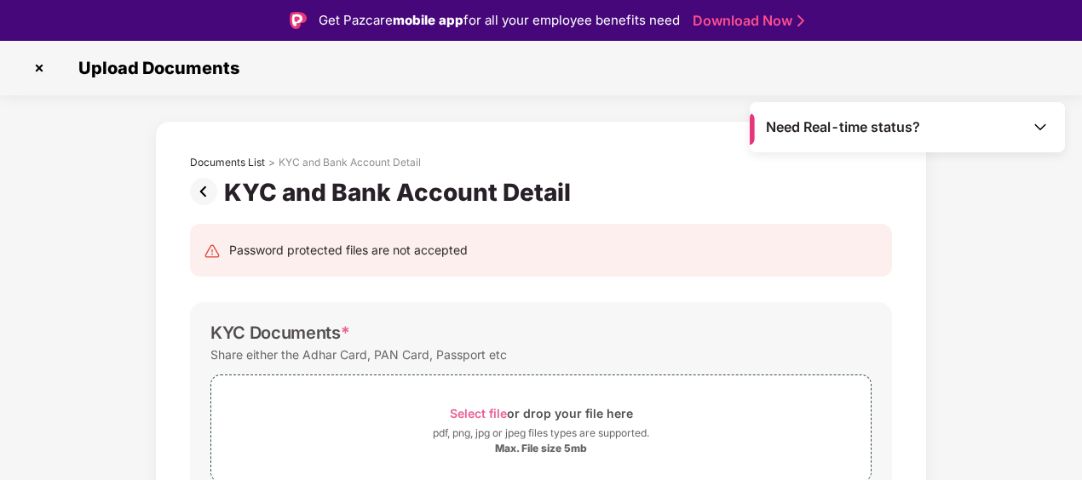
click at [44, 61] on img at bounding box center [39, 68] width 27 height 27
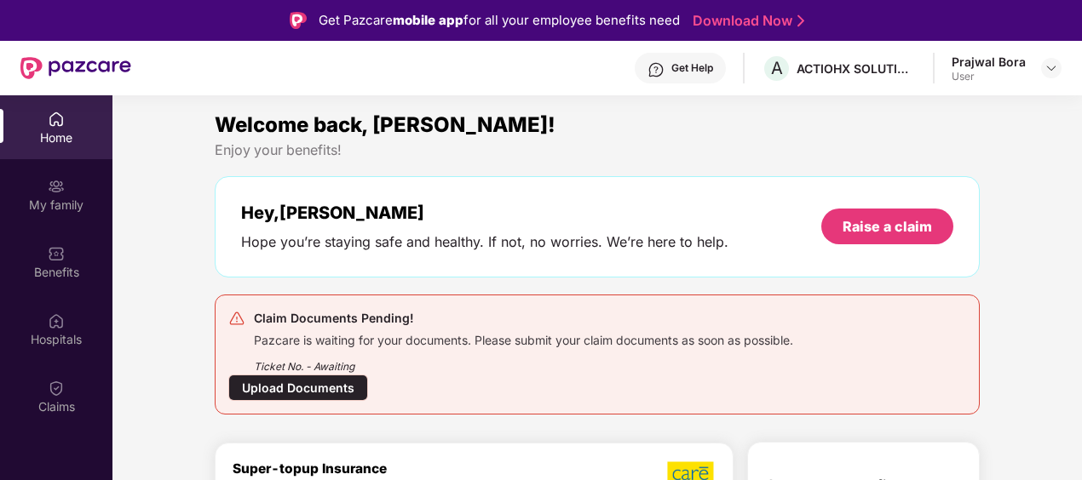
drag, startPoint x: 0, startPoint y: 0, endPoint x: 821, endPoint y: 173, distance: 839.2
click at [821, 173] on div "Welcome back, Prajwal! Enjoy your benefits! Hey, Prajwal Hope you’re staying sa…" at bounding box center [597, 268] width 779 height 319
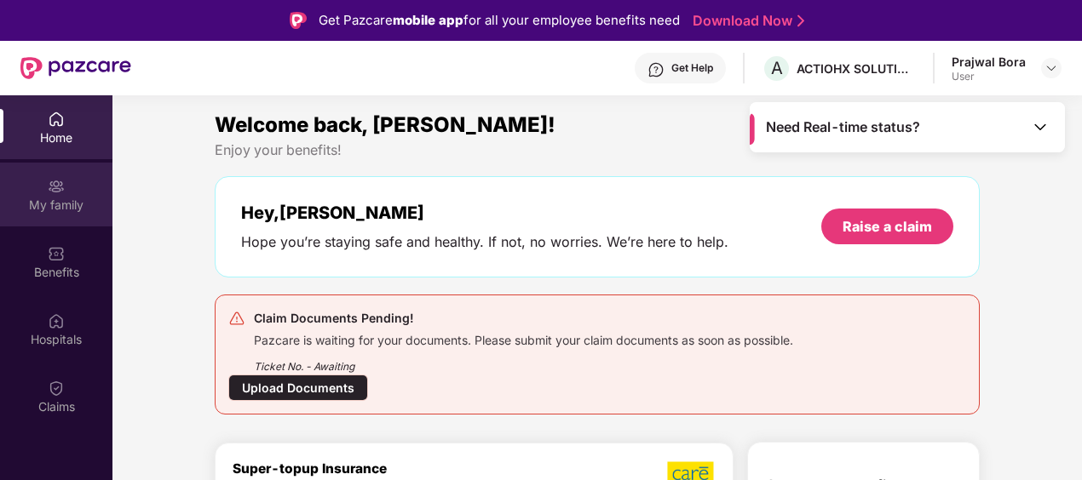
click at [58, 199] on div "My family" at bounding box center [56, 205] width 112 height 17
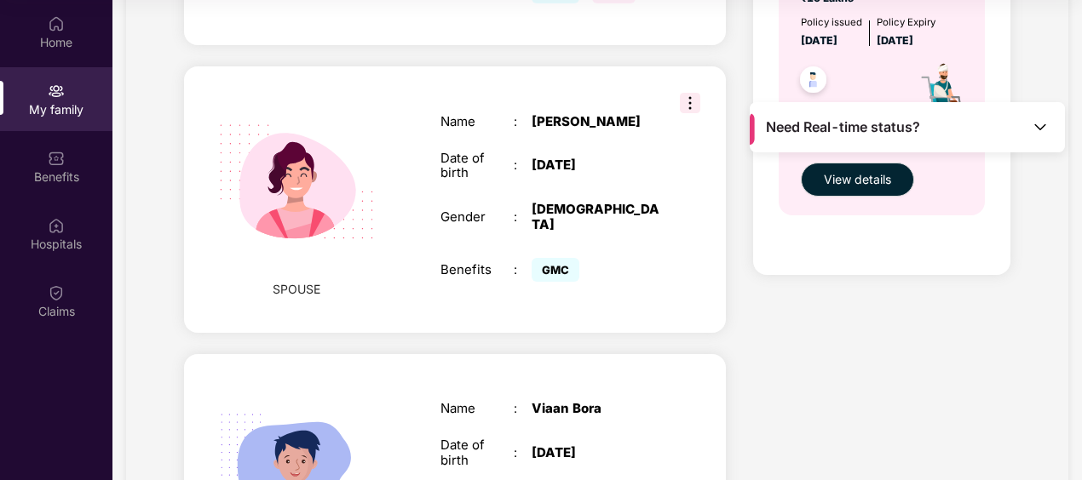
scroll to position [639, 0]
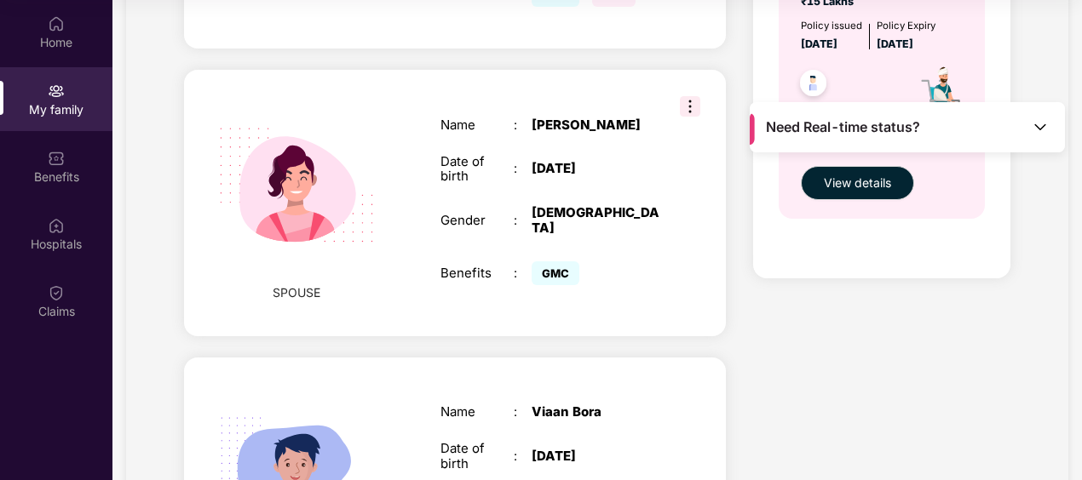
click at [688, 96] on img at bounding box center [690, 106] width 20 height 20
click at [583, 118] on div "[PERSON_NAME]" at bounding box center [596, 125] width 128 height 15
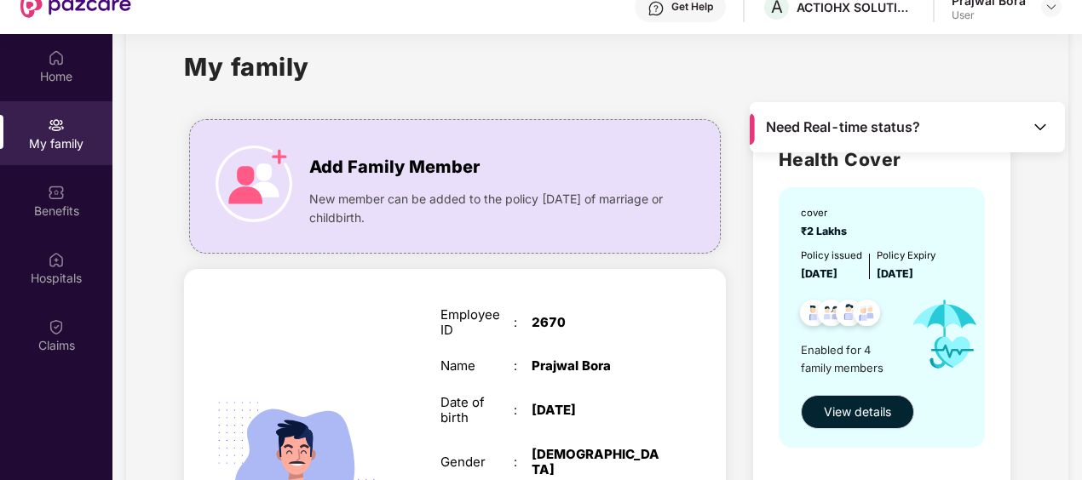
scroll to position [0, 0]
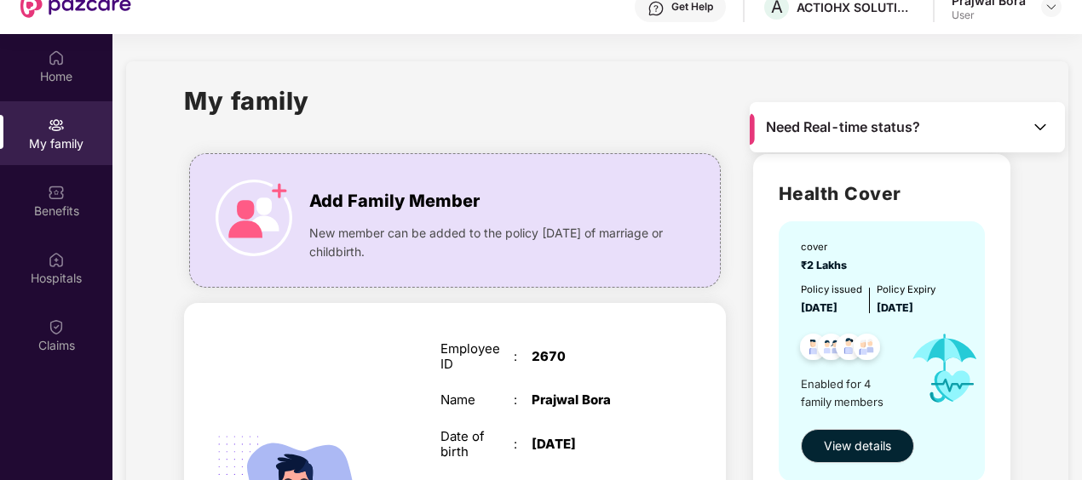
click at [1032, 135] on img at bounding box center [1040, 126] width 17 height 17
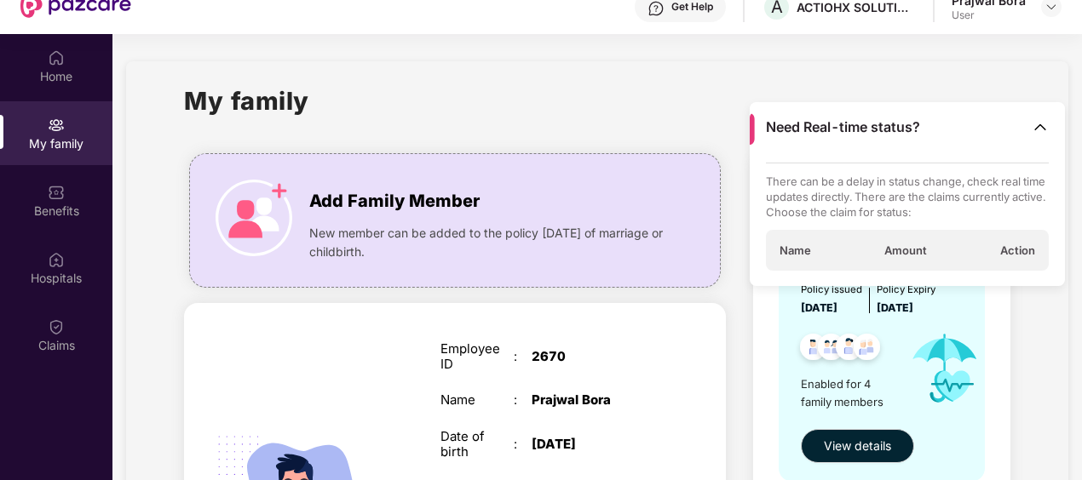
click at [1032, 135] on img at bounding box center [1040, 126] width 17 height 17
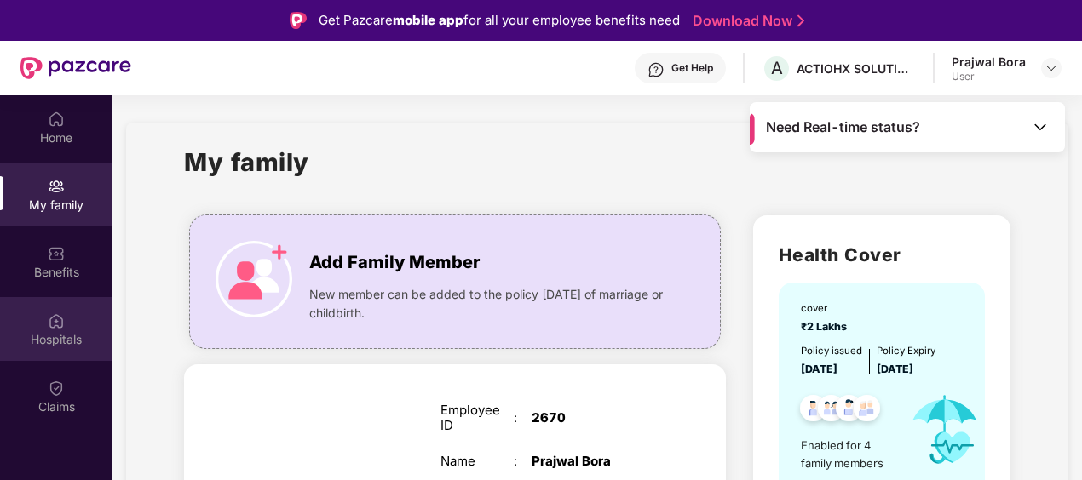
click at [66, 338] on div "Hospitals" at bounding box center [56, 339] width 112 height 17
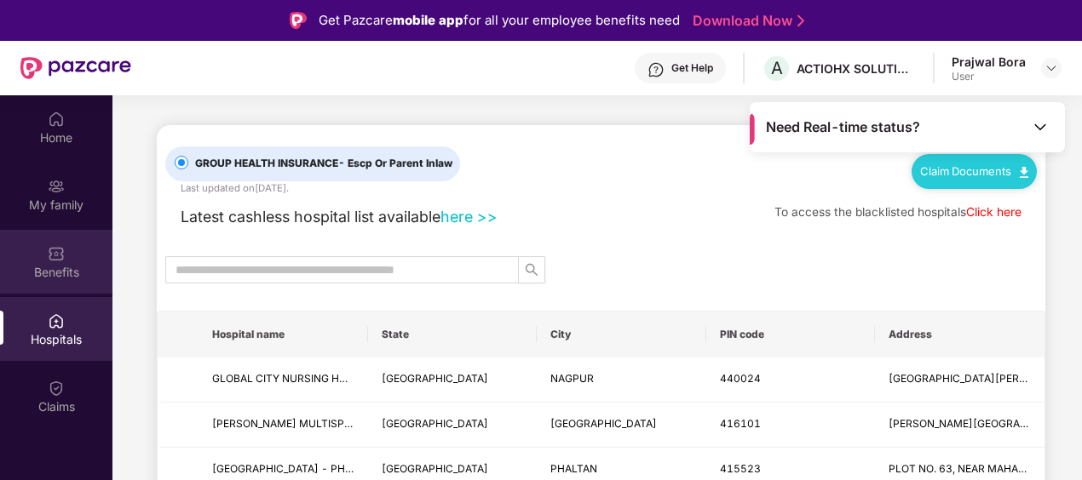
click at [55, 290] on div "Benefits" at bounding box center [56, 262] width 112 height 64
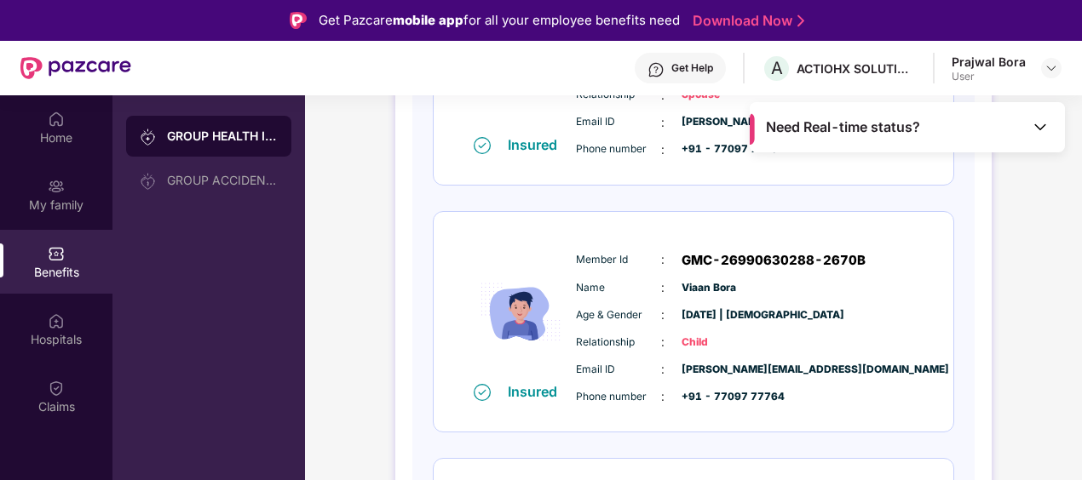
scroll to position [634, 0]
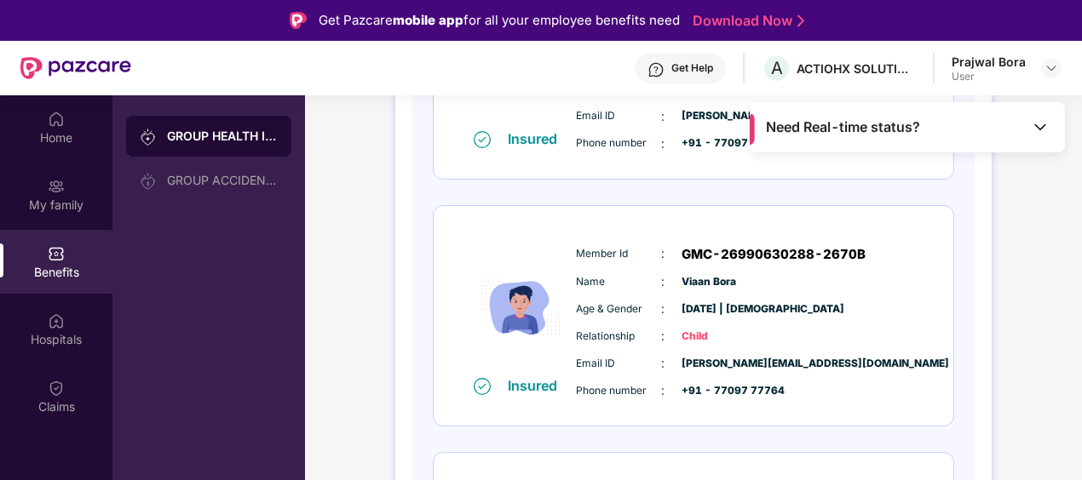
click at [639, 264] on div "Member Id : GMC-26990630288-2670B Name : Viaan Bora Age & Gender : 05 Mar 2024 …" at bounding box center [745, 323] width 347 height 174
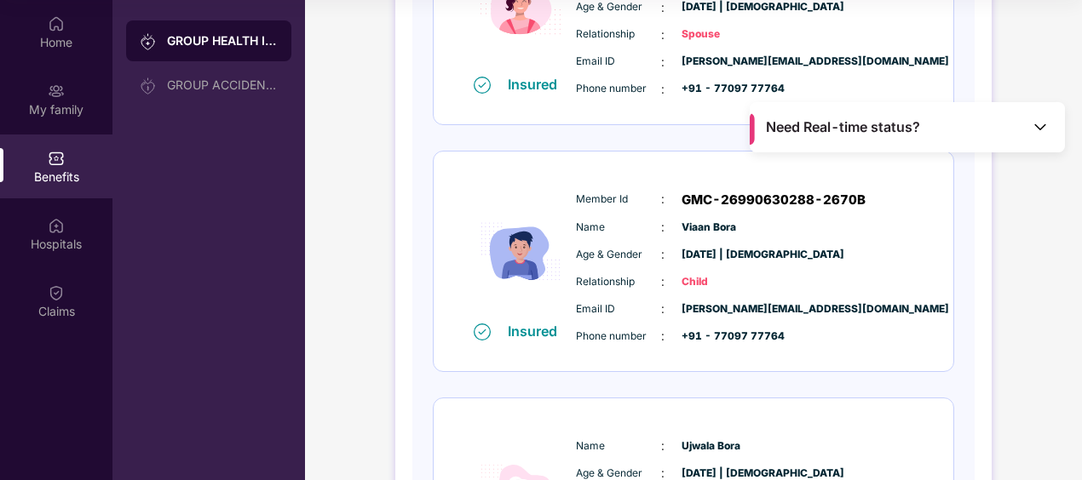
scroll to position [518, 0]
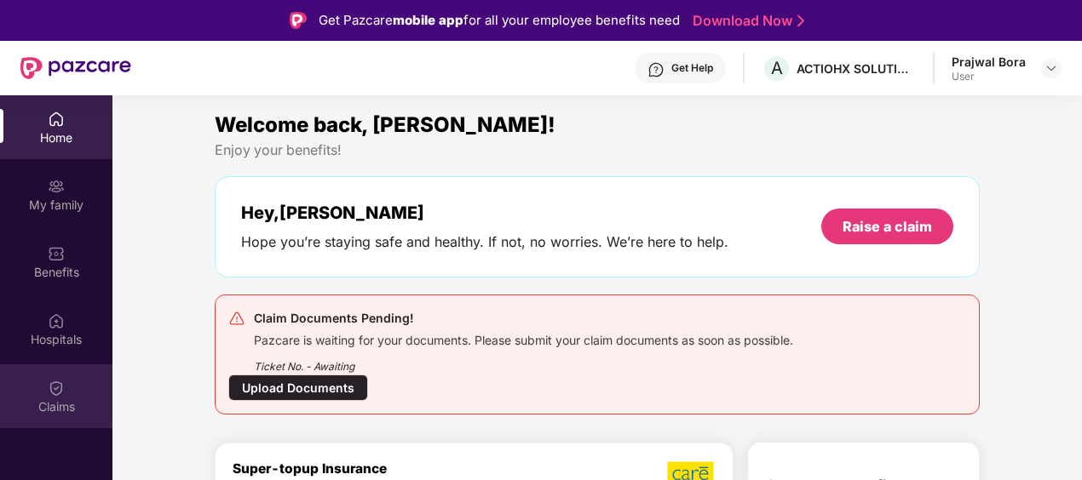
click at [56, 394] on img at bounding box center [56, 388] width 17 height 17
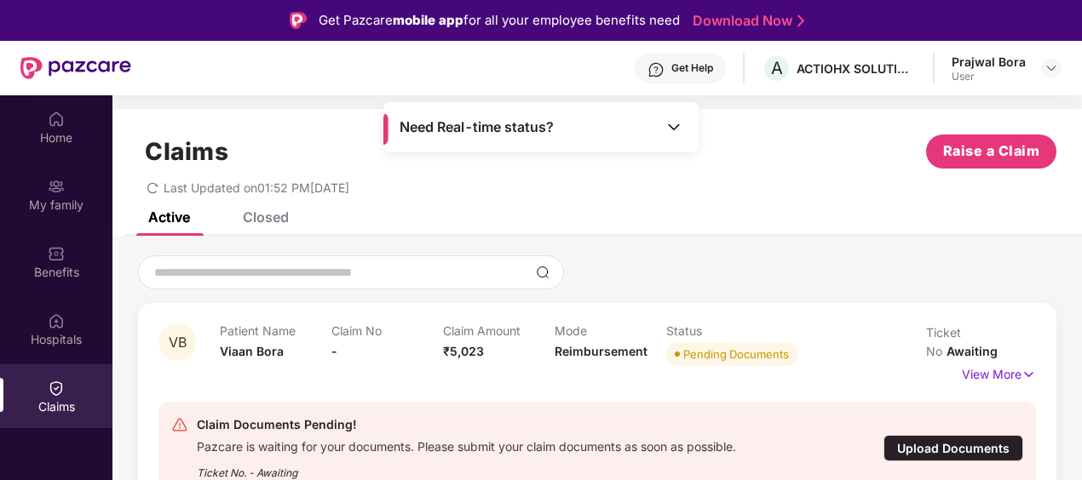
click at [957, 435] on div "Upload Documents" at bounding box center [953, 448] width 140 height 26
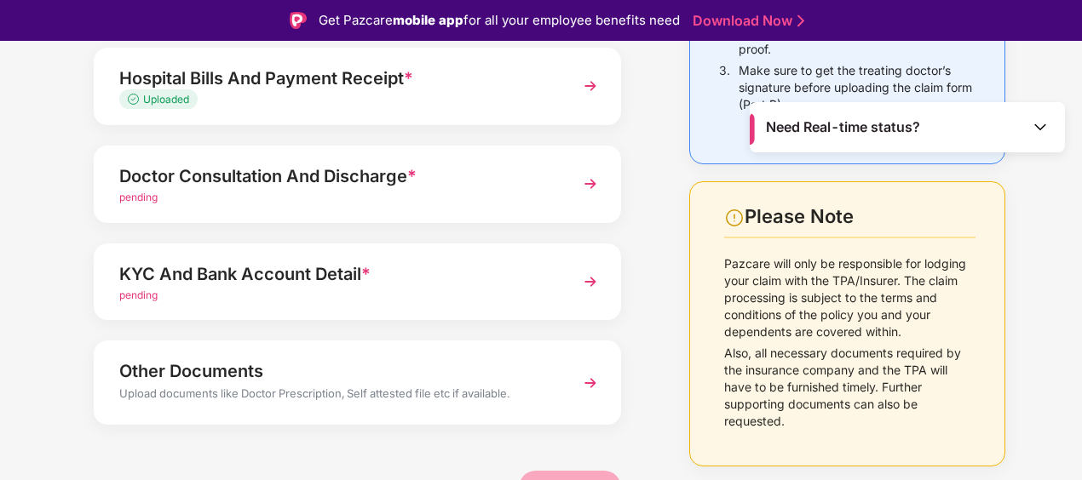
scroll to position [296, 0]
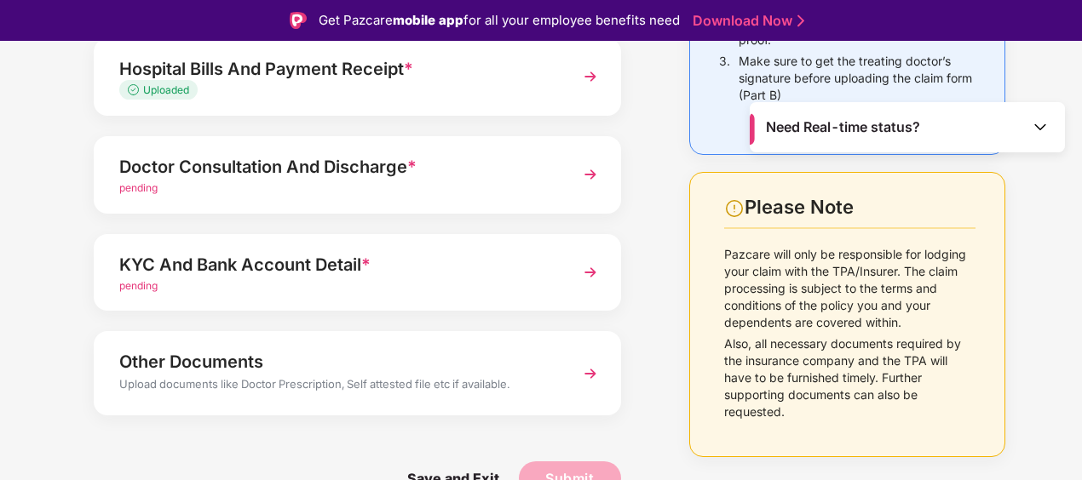
click at [402, 390] on div "Upload documents like Doctor Prescription, Self attested file etc if available." at bounding box center [337, 387] width 436 height 22
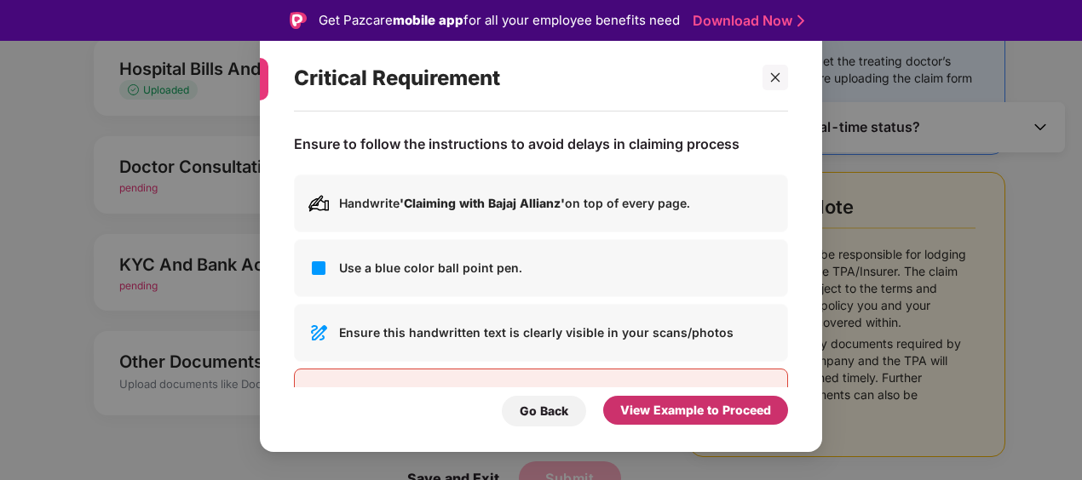
click at [638, 419] on div "View Example to Proceed" at bounding box center [695, 410] width 151 height 19
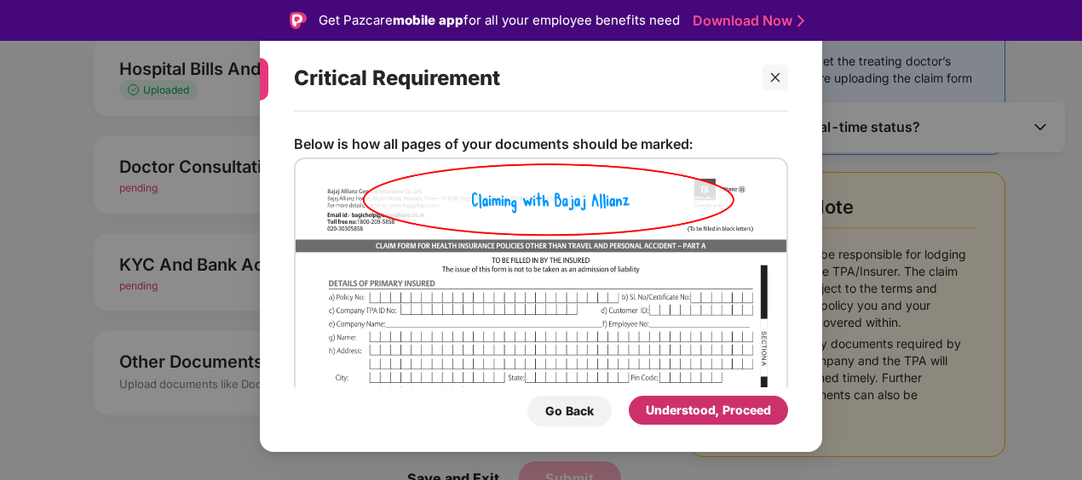
click at [644, 416] on div "Understood, Proceed" at bounding box center [708, 410] width 159 height 29
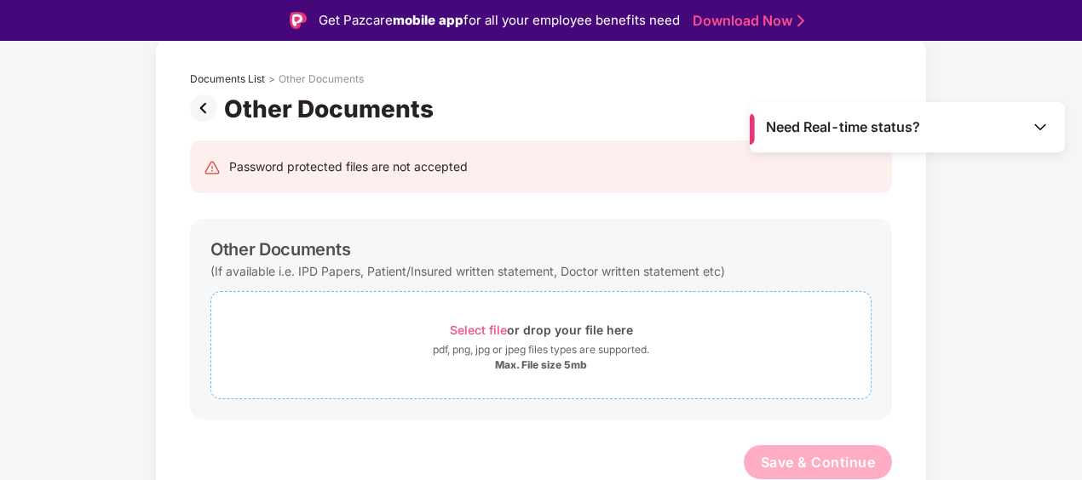
click at [512, 332] on div "Select file or drop your file here" at bounding box center [541, 330] width 183 height 23
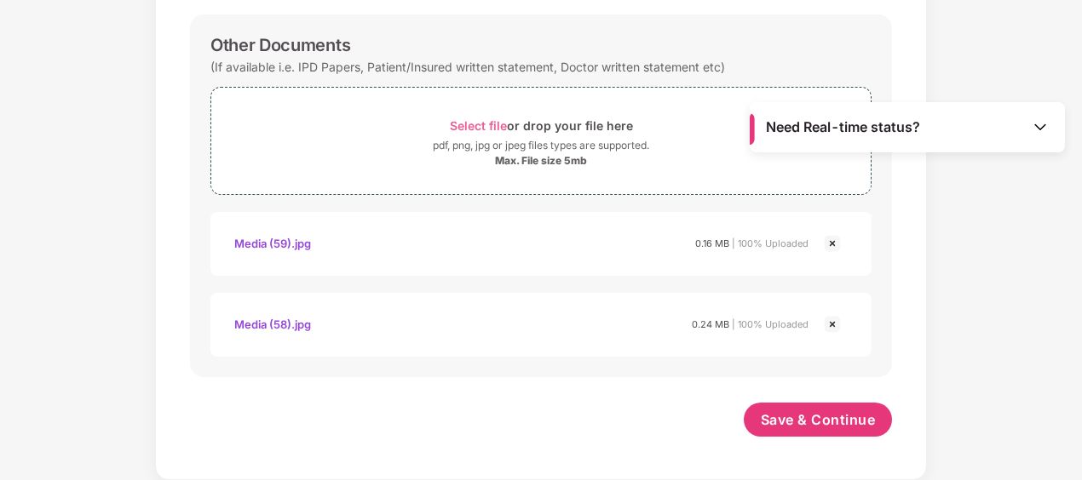
scroll to position [245, 0]
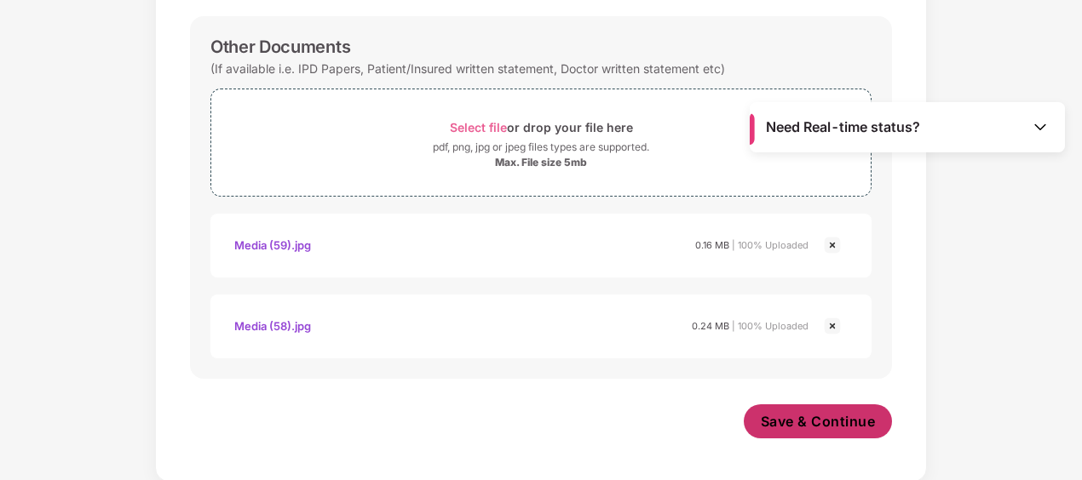
click at [808, 426] on span "Save & Continue" at bounding box center [818, 421] width 115 height 19
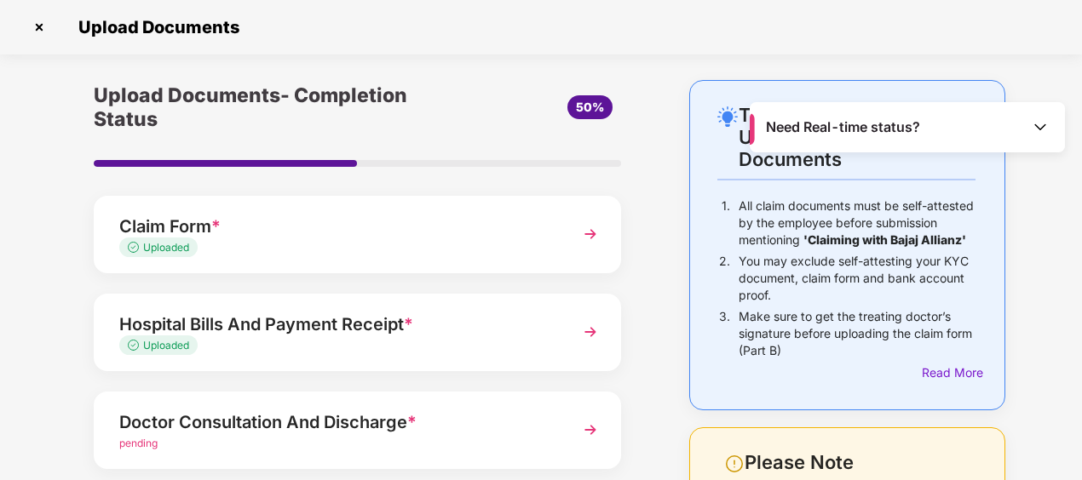
click at [1041, 126] on img at bounding box center [1040, 126] width 17 height 17
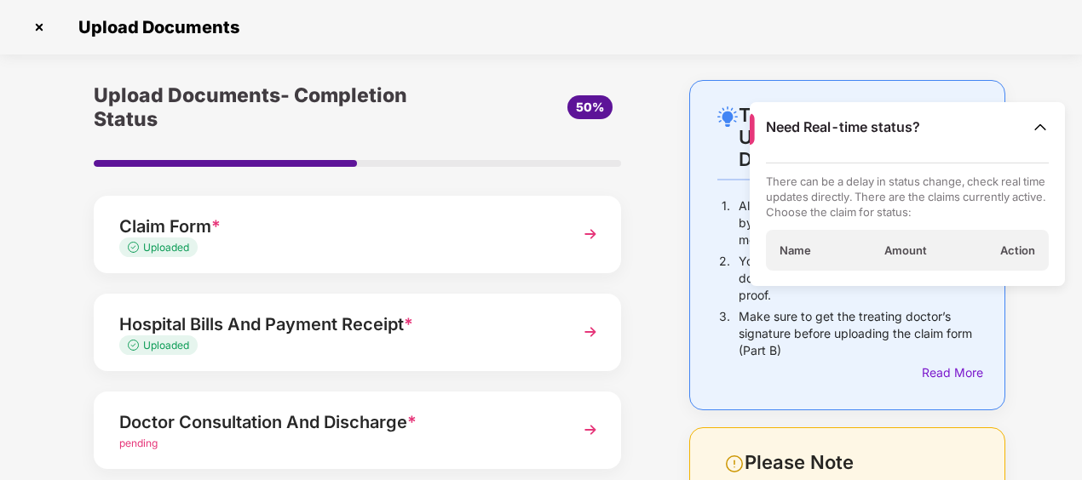
click at [1041, 126] on img at bounding box center [1040, 126] width 17 height 17
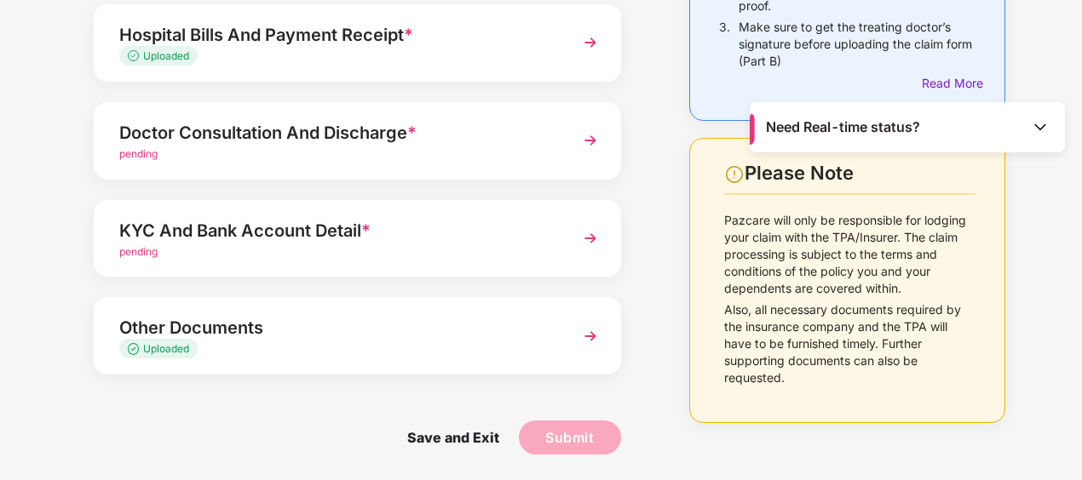
scroll to position [290, 0]
click at [591, 136] on img at bounding box center [590, 140] width 31 height 31
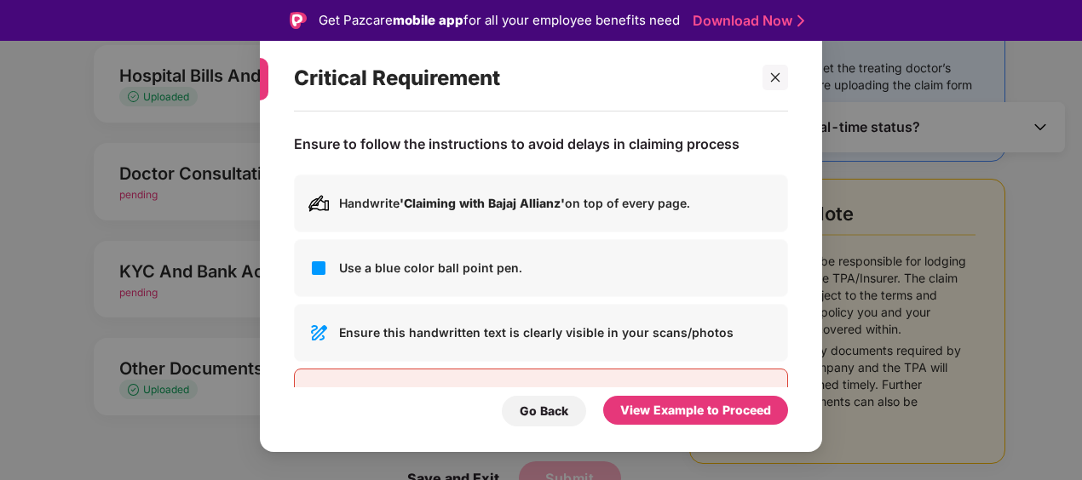
scroll to position [62, 0]
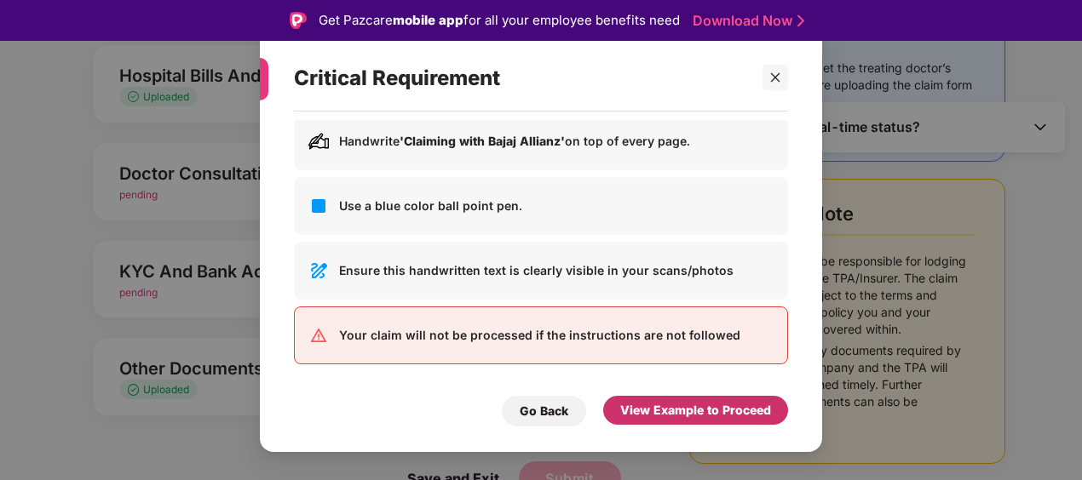
click at [630, 424] on div "View Example to Proceed" at bounding box center [695, 410] width 185 height 29
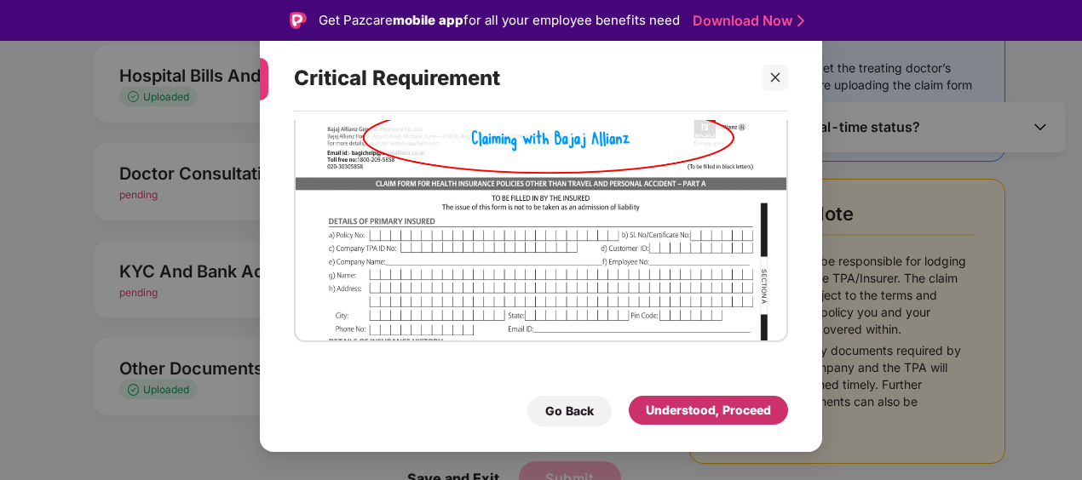
click at [676, 407] on div "Understood, Proceed" at bounding box center [708, 410] width 125 height 19
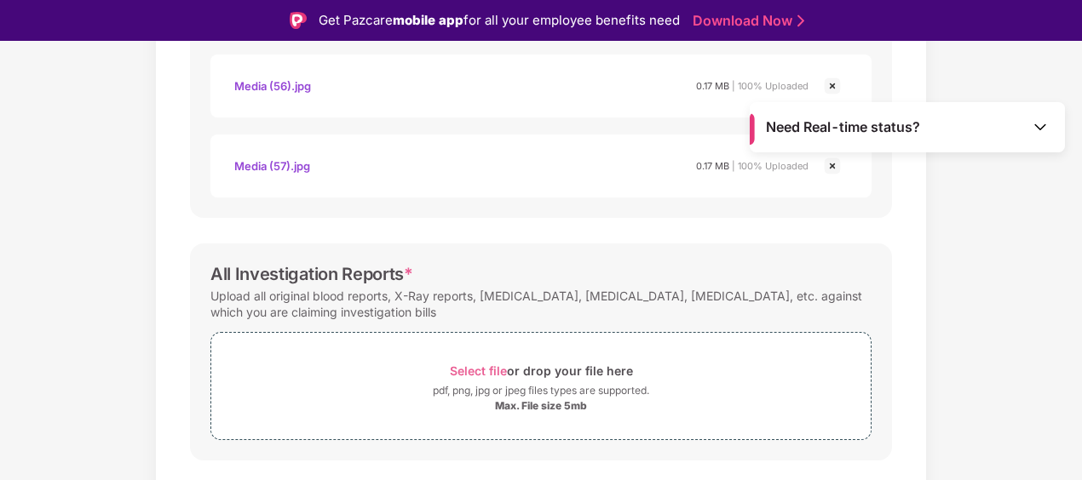
scroll to position [872, 0]
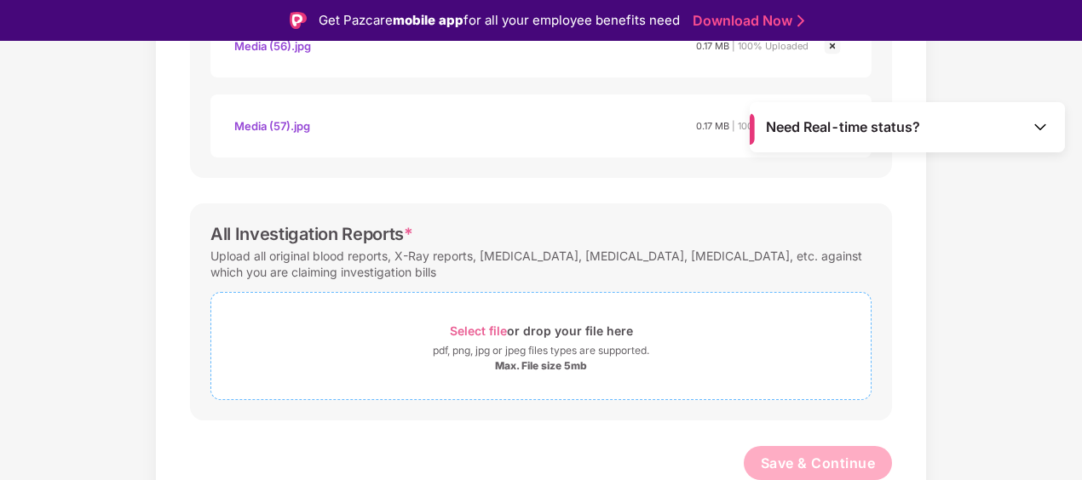
click at [467, 329] on span "Select file" at bounding box center [478, 331] width 57 height 14
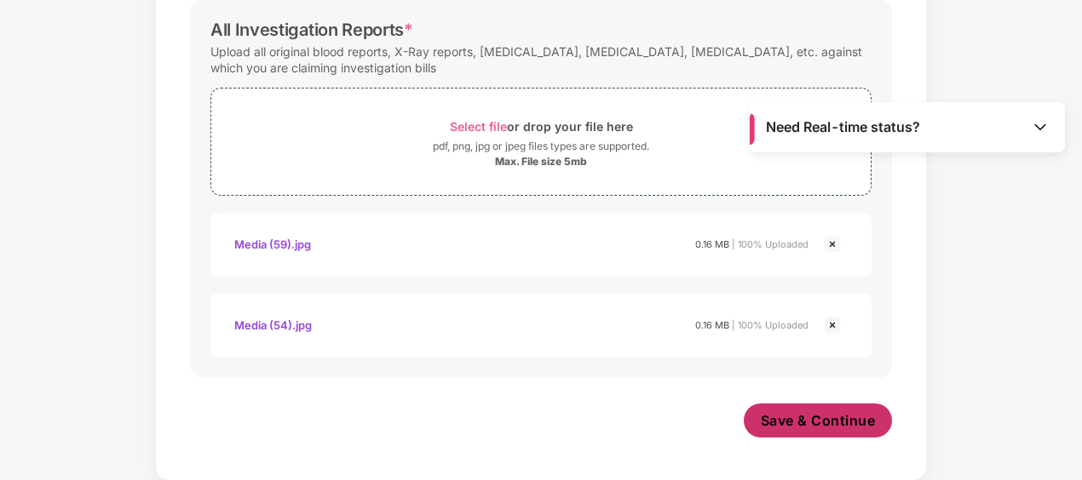
scroll to position [1034, 0]
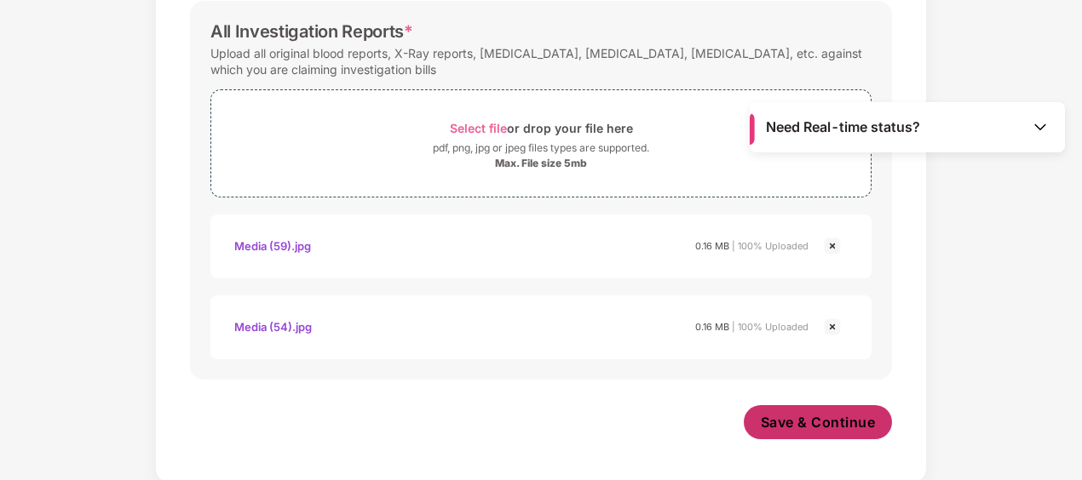
click at [797, 413] on span "Save & Continue" at bounding box center [818, 422] width 115 height 19
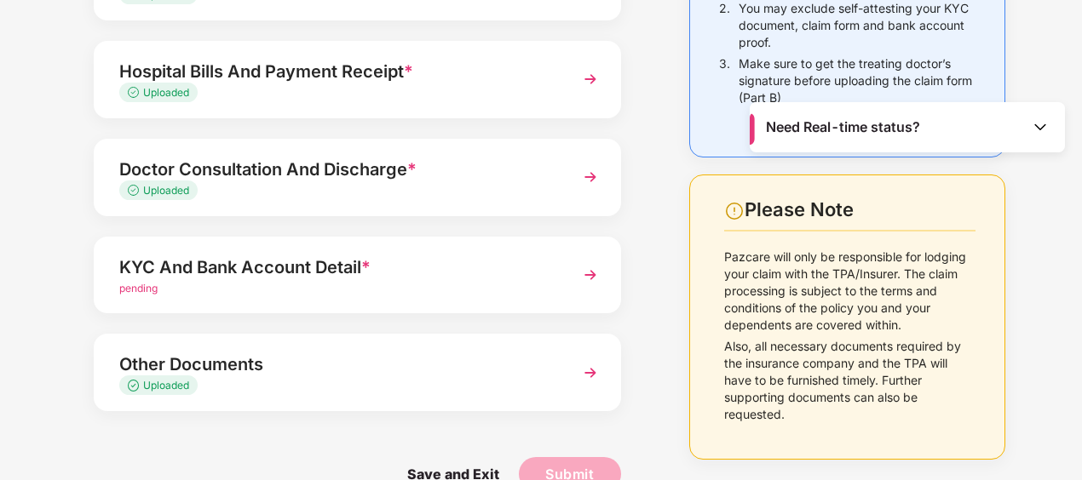
scroll to position [290, 0]
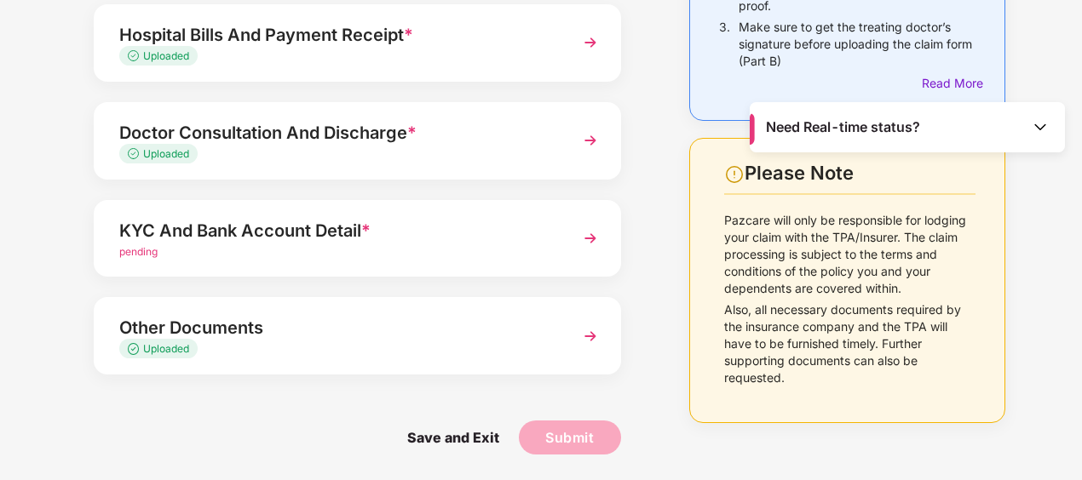
click at [586, 239] on img at bounding box center [590, 238] width 31 height 31
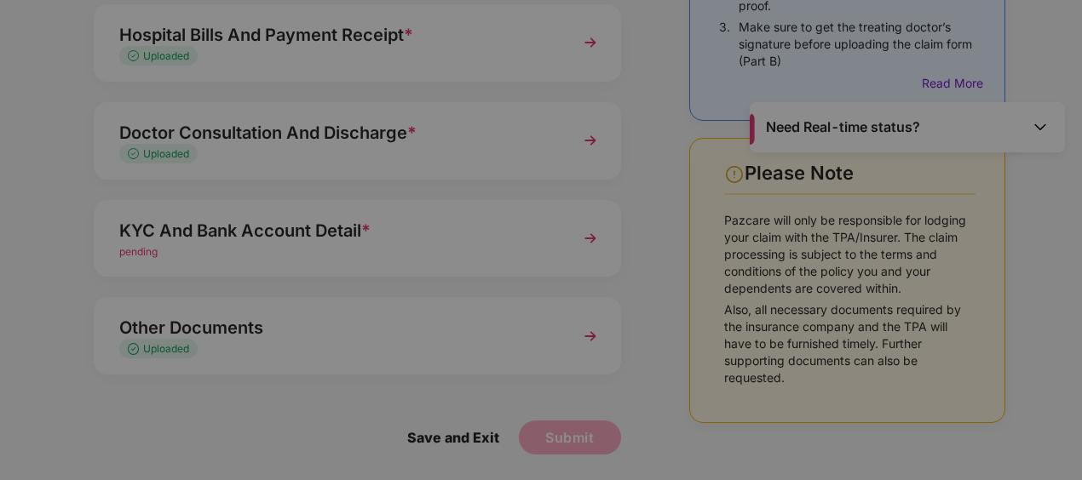
scroll to position [0, 0]
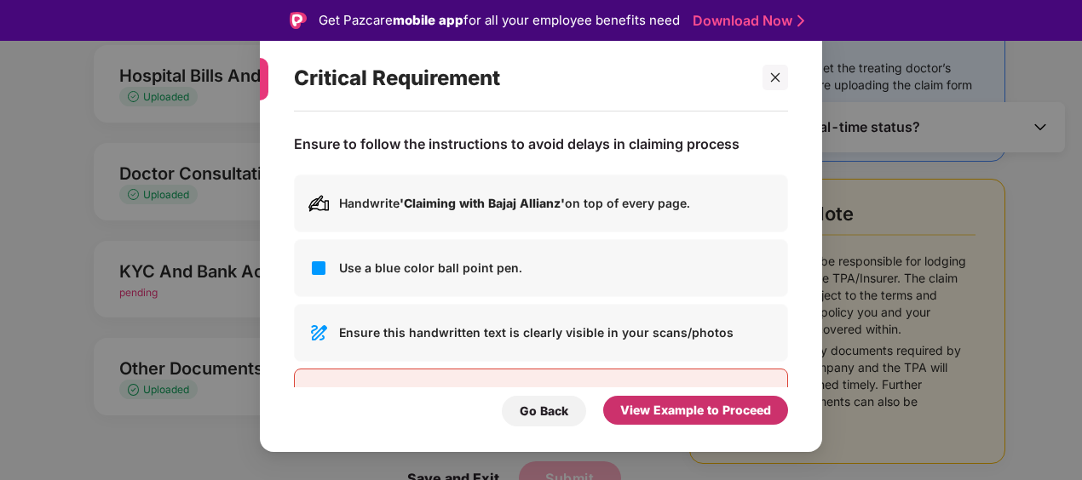
click at [720, 409] on div "View Example to Proceed" at bounding box center [695, 410] width 151 height 19
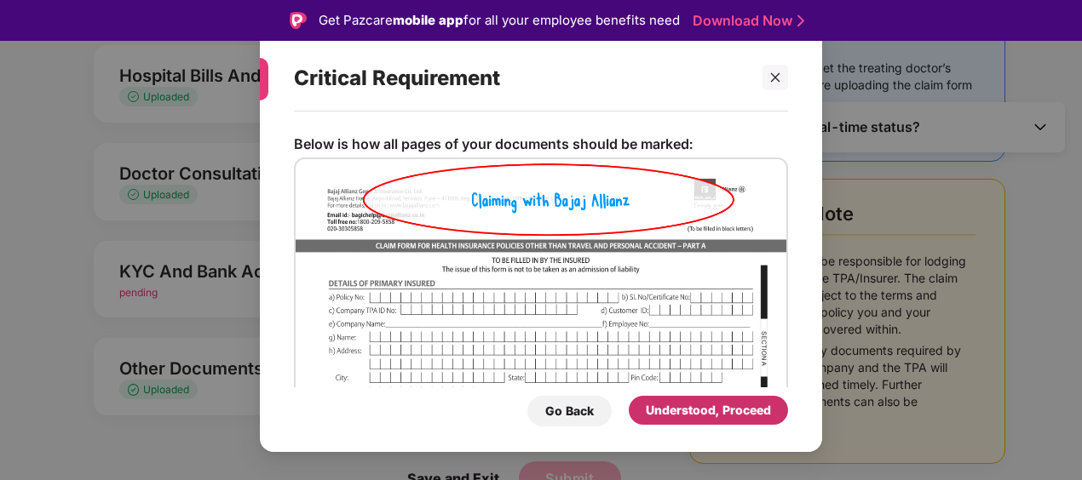
click at [697, 408] on div "Understood, Proceed" at bounding box center [708, 410] width 125 height 19
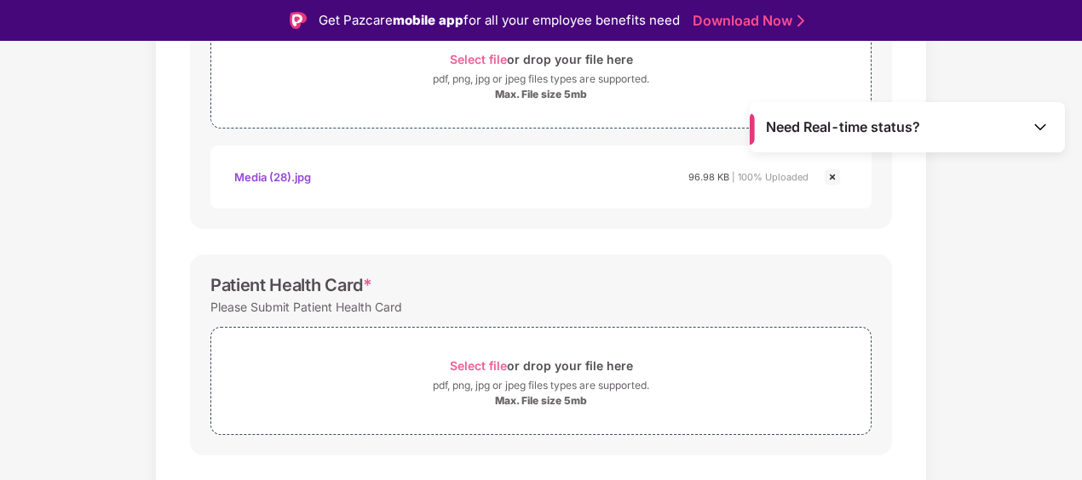
scroll to position [428, 0]
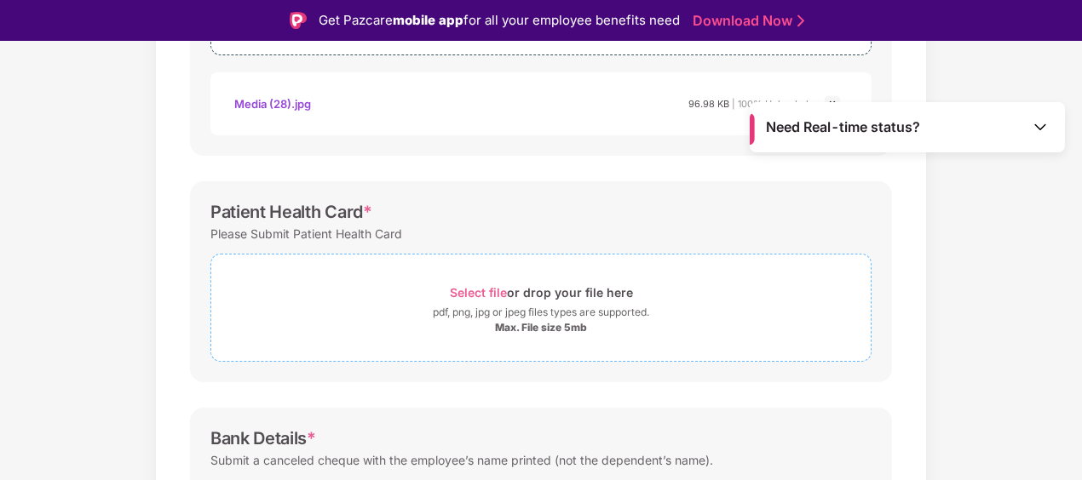
click at [490, 288] on span "Select file" at bounding box center [478, 292] width 57 height 14
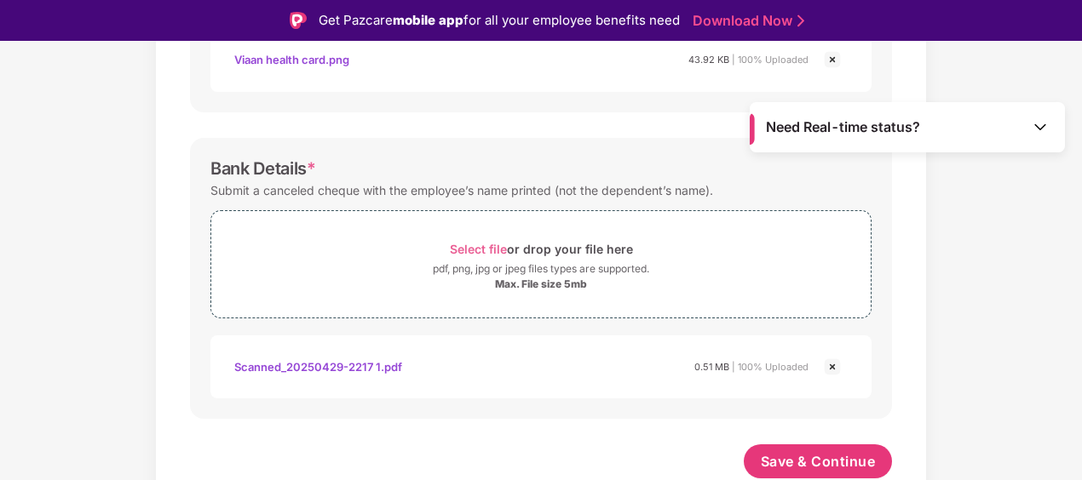
scroll to position [777, 0]
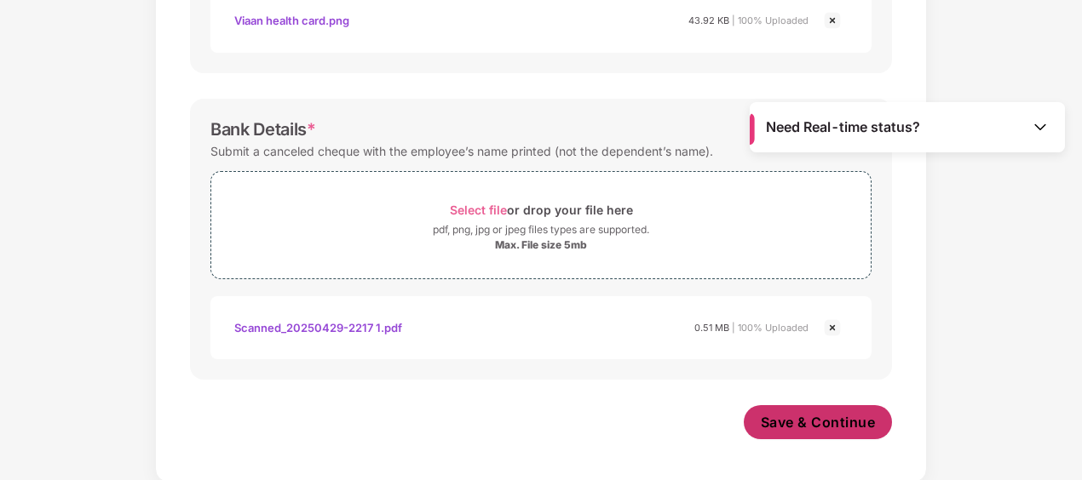
click at [787, 414] on span "Save & Continue" at bounding box center [818, 422] width 115 height 19
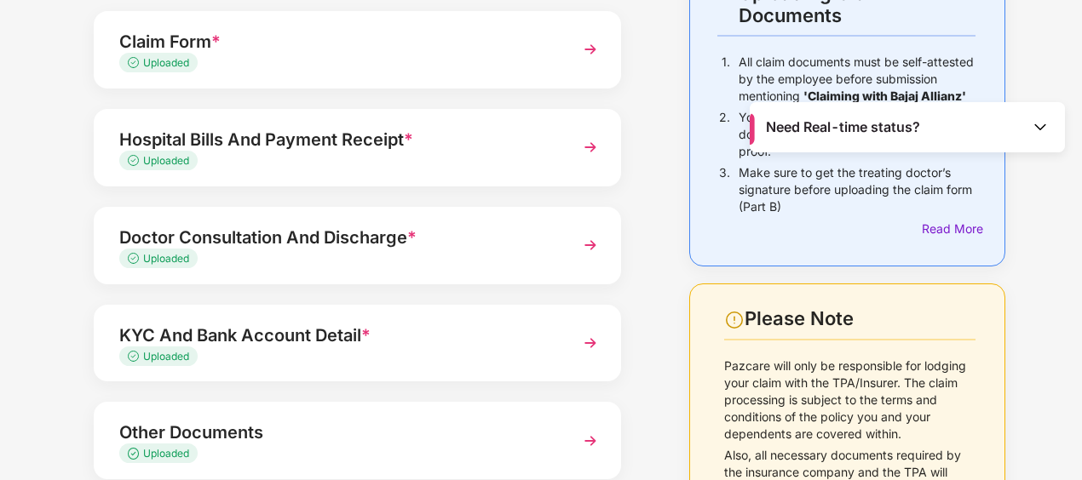
scroll to position [249, 0]
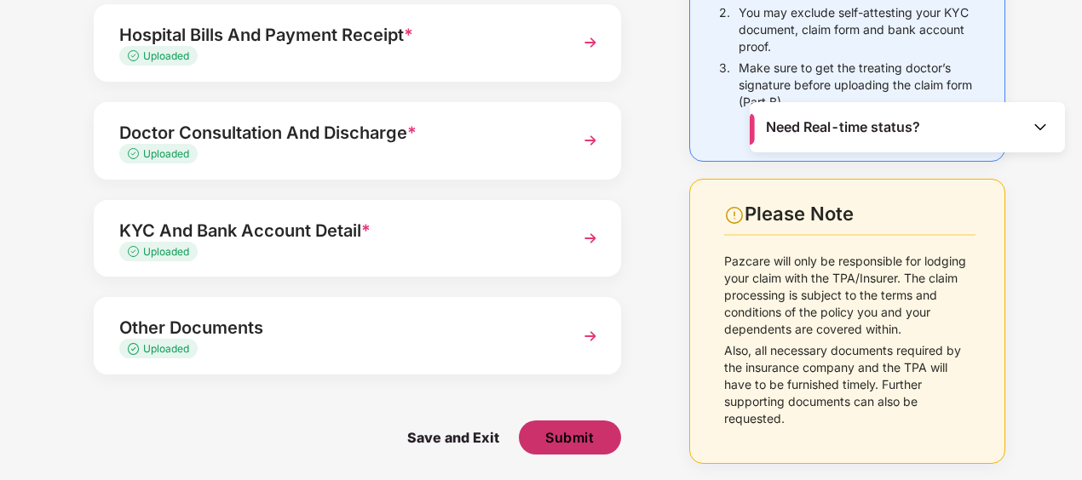
click at [584, 450] on button "Submit" at bounding box center [570, 438] width 102 height 34
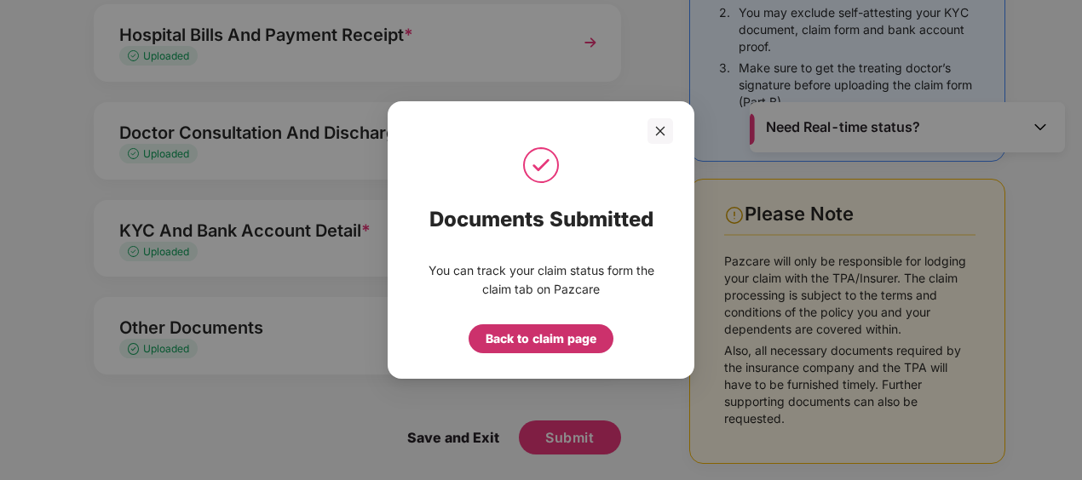
click at [535, 333] on div "Back to claim page" at bounding box center [541, 339] width 111 height 19
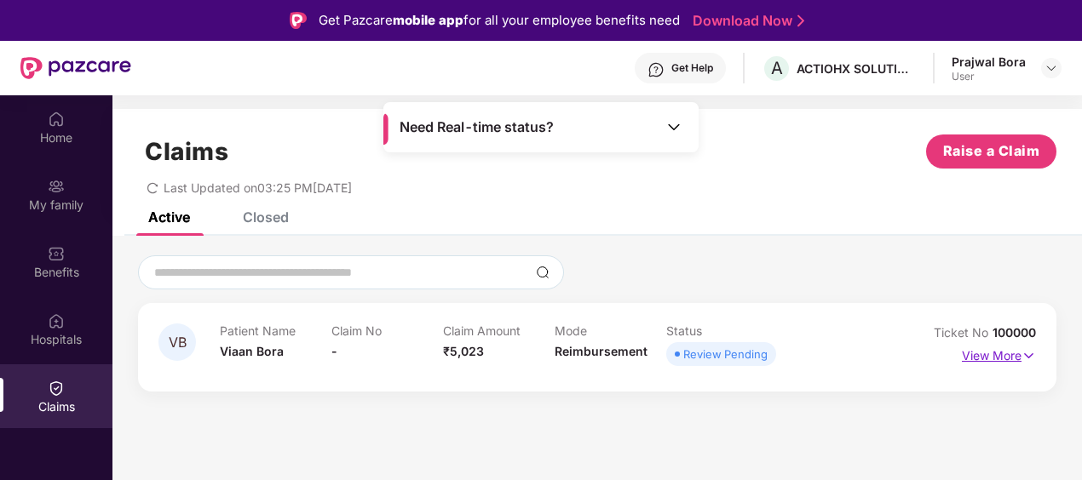
click at [1007, 354] on p "View More" at bounding box center [999, 353] width 74 height 23
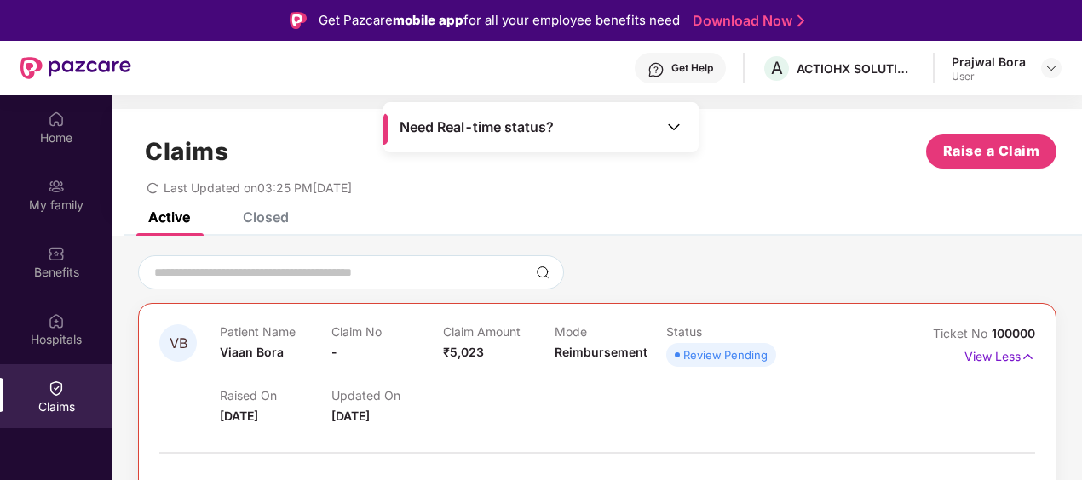
click at [685, 65] on div "Get Help" at bounding box center [692, 68] width 42 height 14
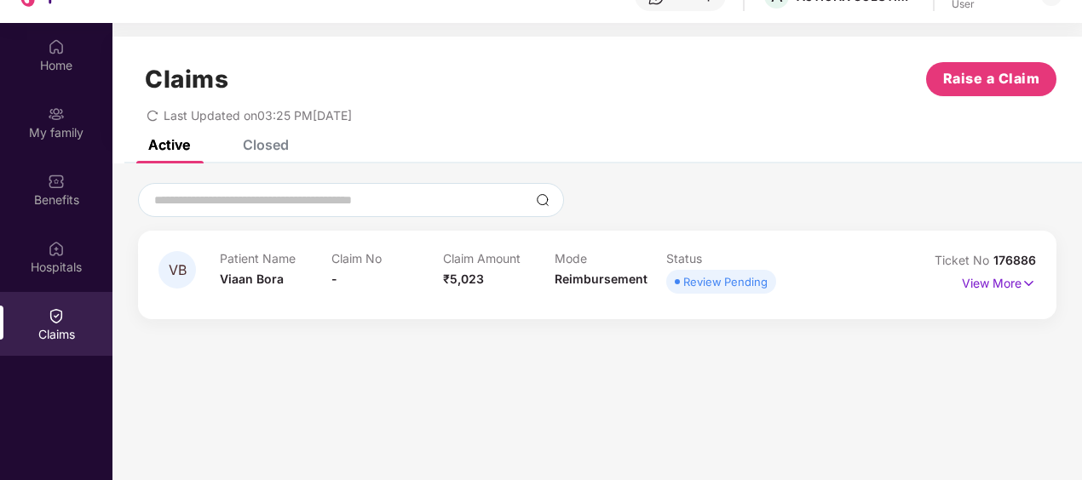
scroll to position [95, 0]
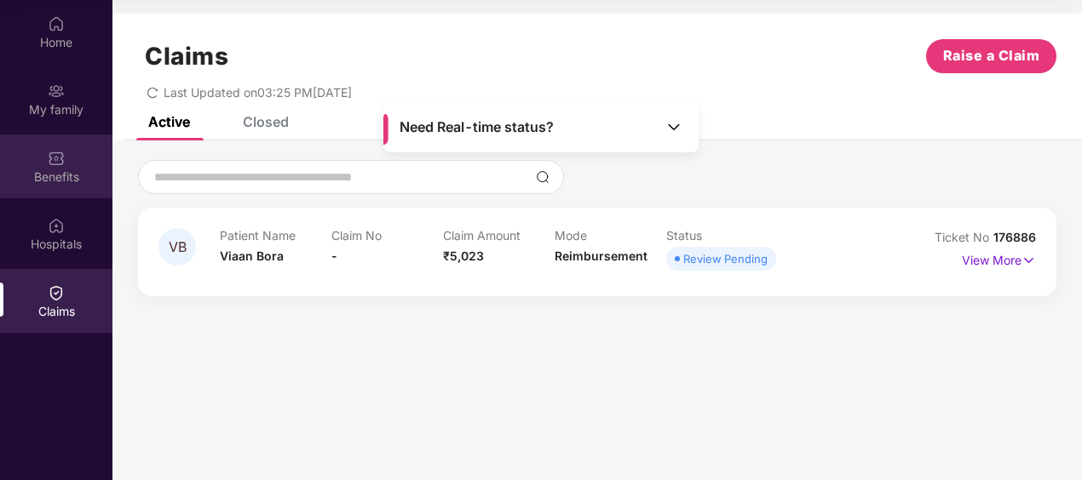
click at [54, 169] on div "Benefits" at bounding box center [56, 177] width 112 height 17
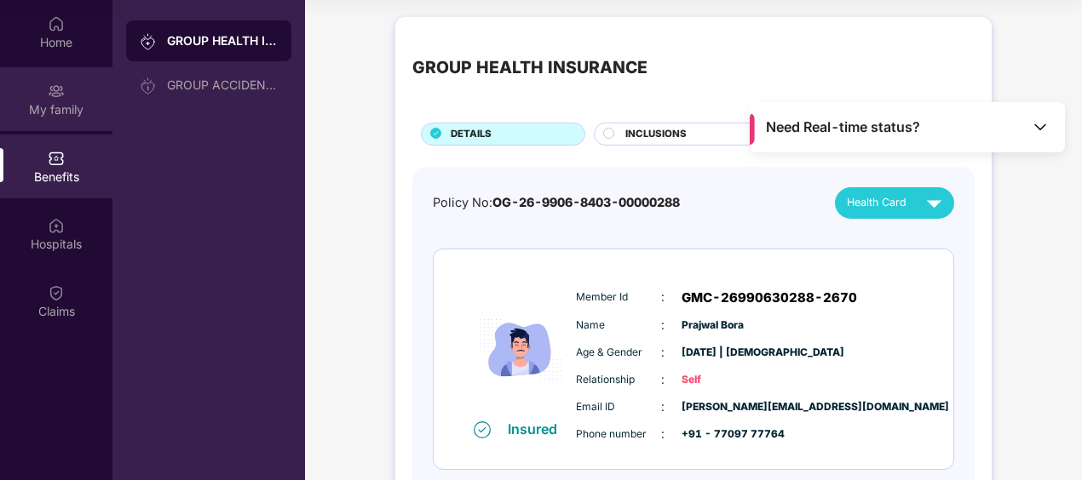
click at [55, 97] on img at bounding box center [56, 91] width 17 height 17
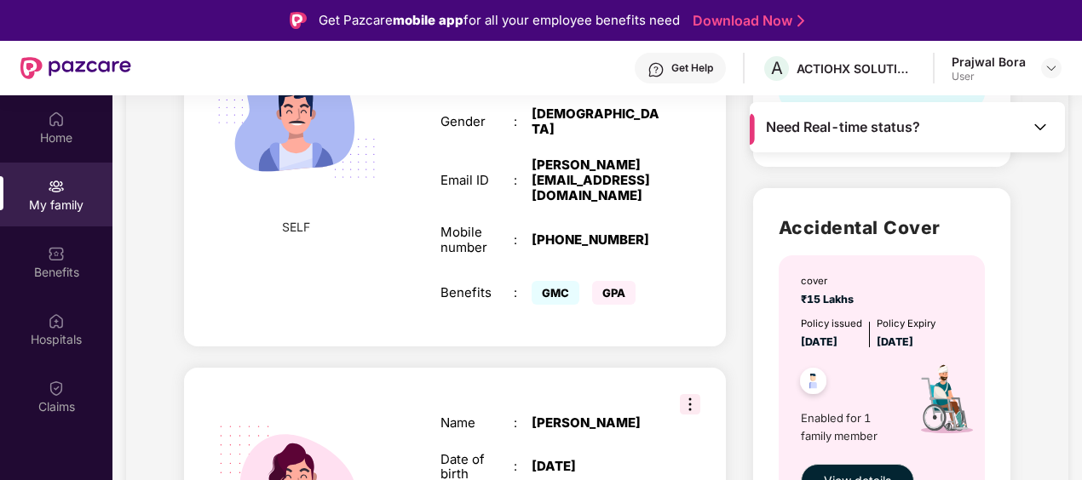
scroll to position [437, 0]
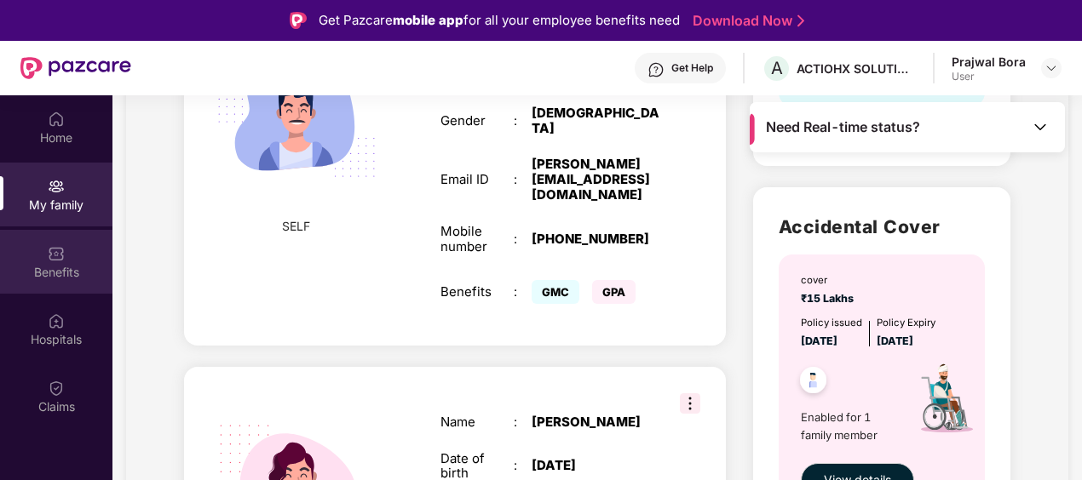
click at [72, 267] on div "Benefits" at bounding box center [56, 272] width 112 height 17
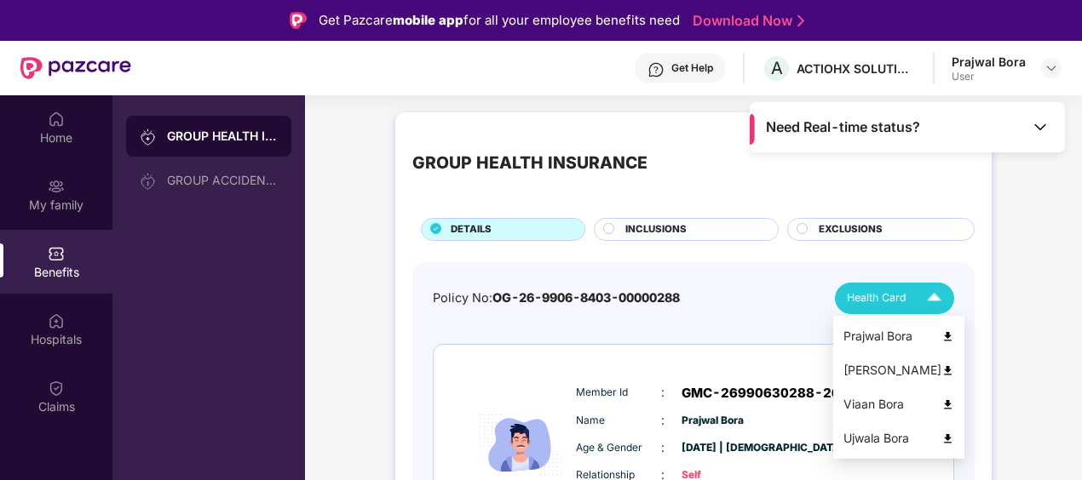
click at [905, 290] on span "Health Card" at bounding box center [877, 298] width 60 height 17
click at [941, 404] on img at bounding box center [947, 405] width 13 height 13
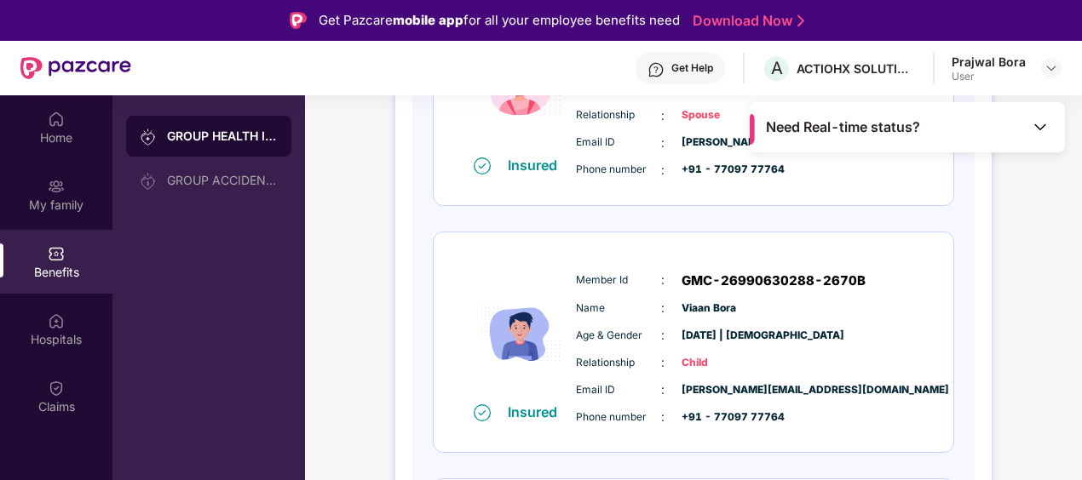
scroll to position [854, 0]
